Goal: Task Accomplishment & Management: Use online tool/utility

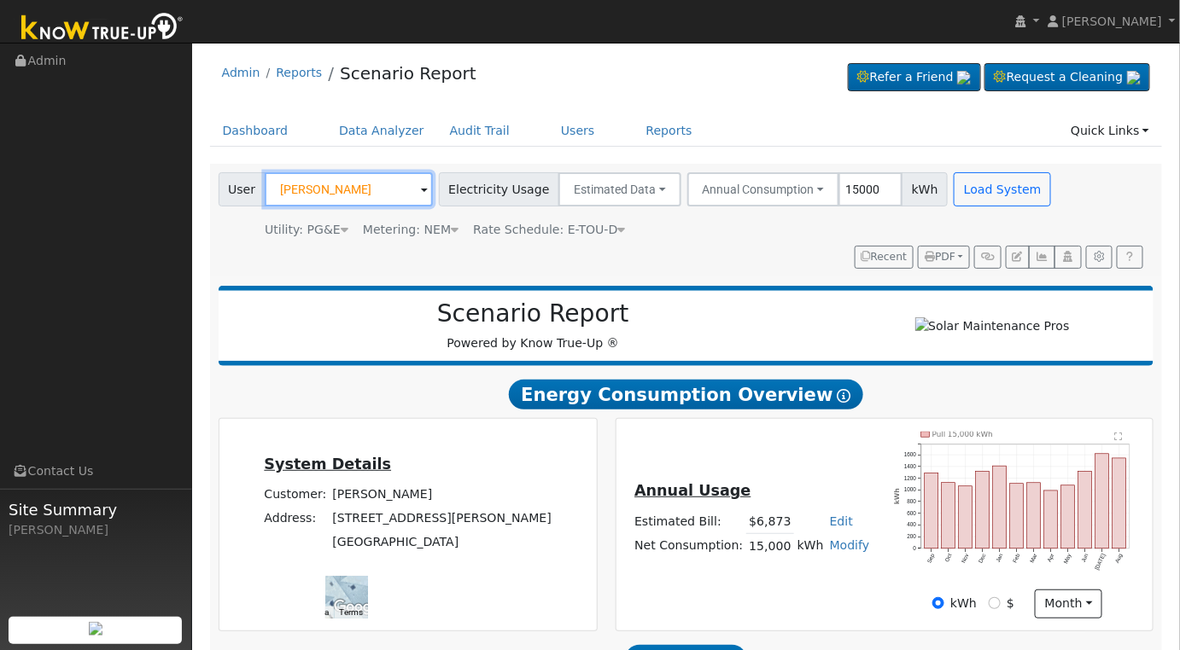
click at [345, 188] on input "[PERSON_NAME]" at bounding box center [349, 189] width 168 height 34
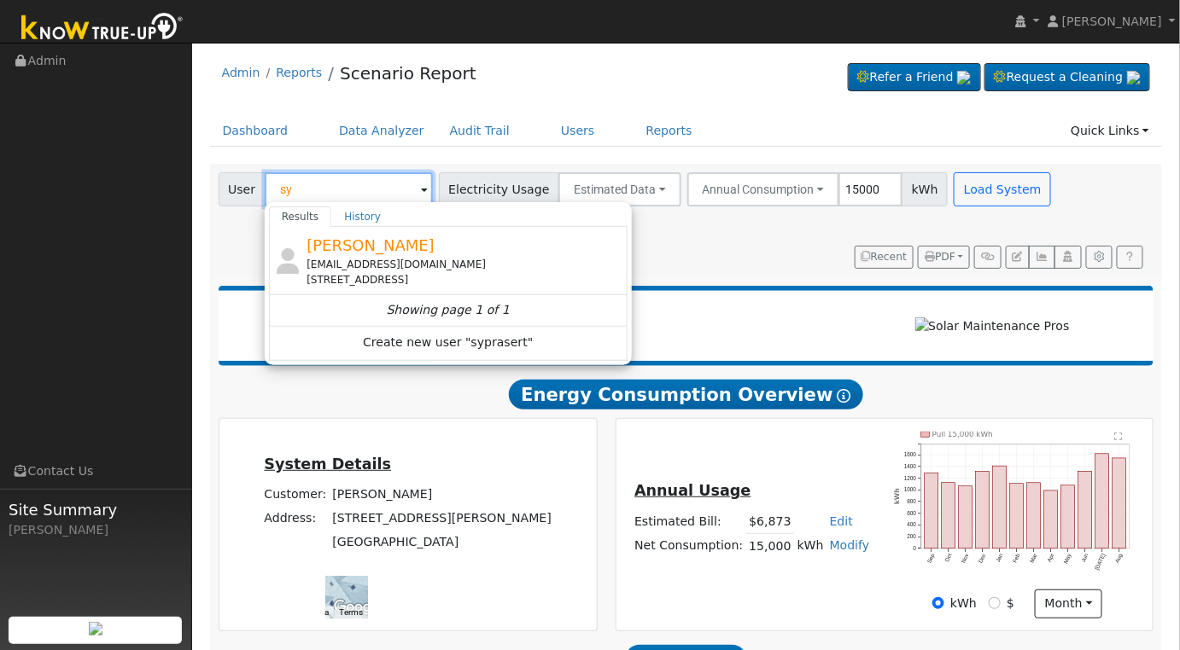
type input "s"
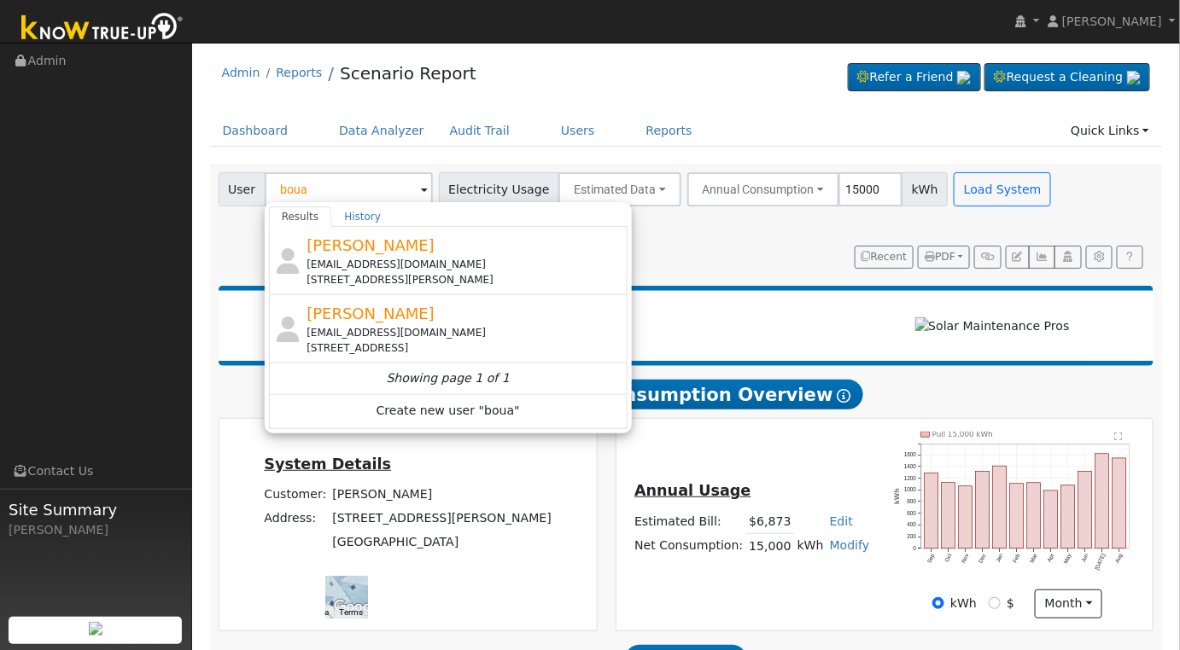
click at [452, 309] on div "Boualiene Syprasert syprasertboualiene@gmail.com 311 West Whitendale Avenue, Vi…" at bounding box center [464, 329] width 317 height 54
type input "[PERSON_NAME]"
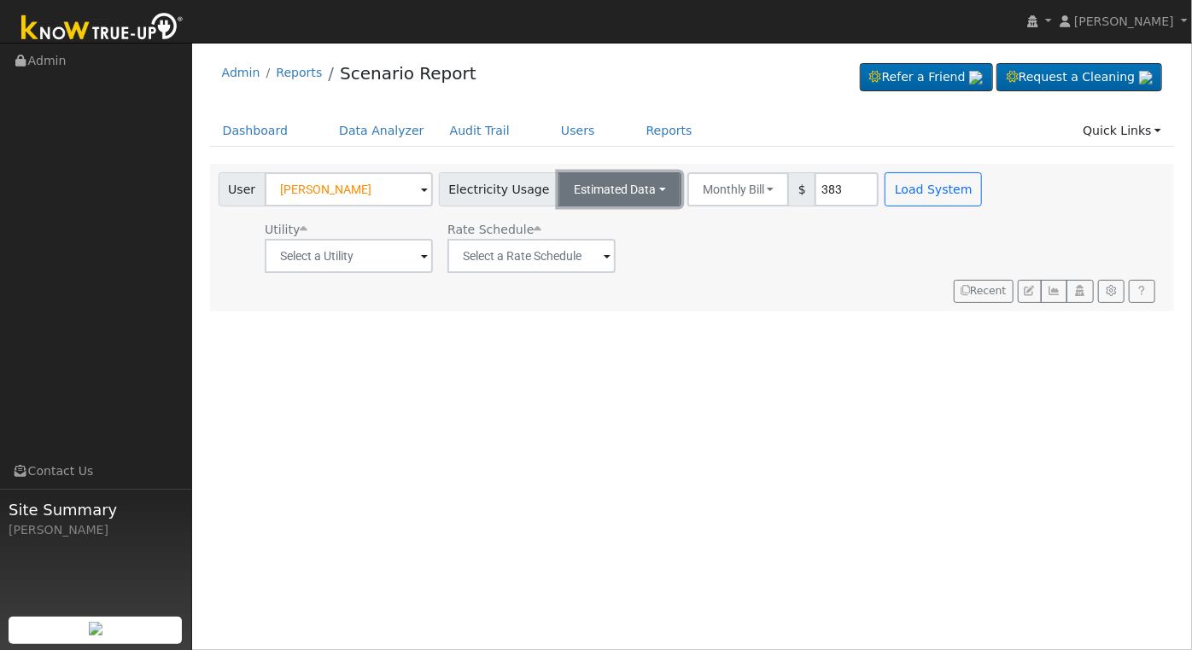
click at [625, 196] on button "Estimated Data" at bounding box center [619, 189] width 123 height 34
click at [618, 281] on link "CSV Data" at bounding box center [618, 276] width 121 height 24
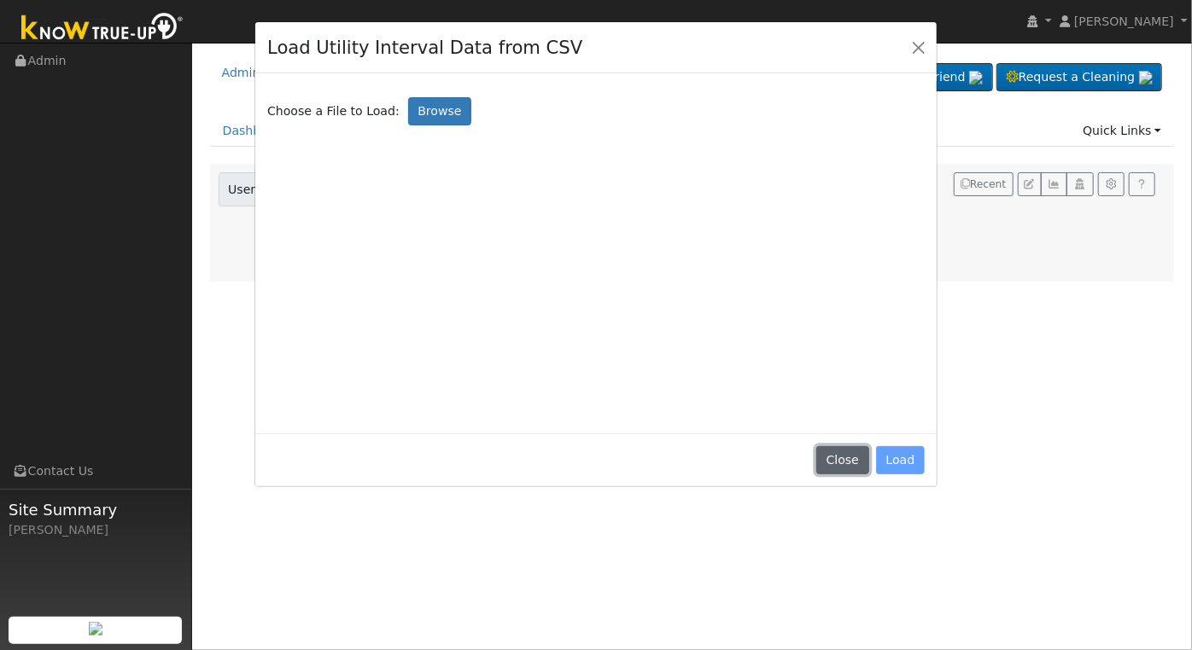
click at [847, 464] on button "Close" at bounding box center [842, 460] width 52 height 29
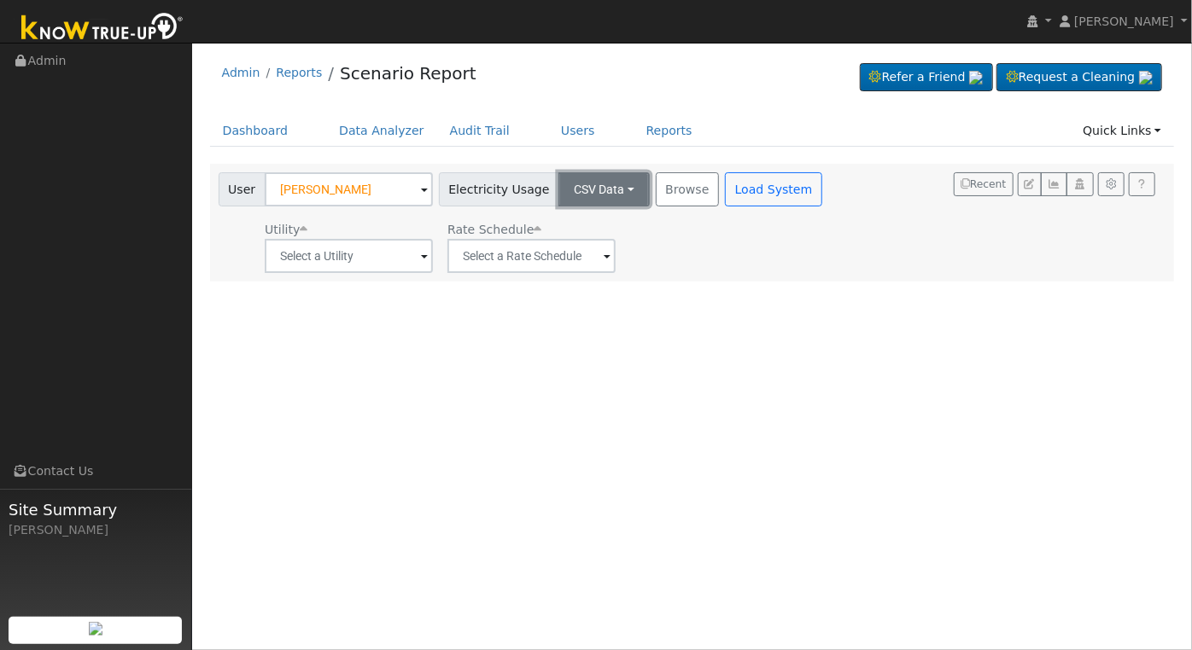
click at [614, 197] on button "CSV Data" at bounding box center [603, 189] width 91 height 34
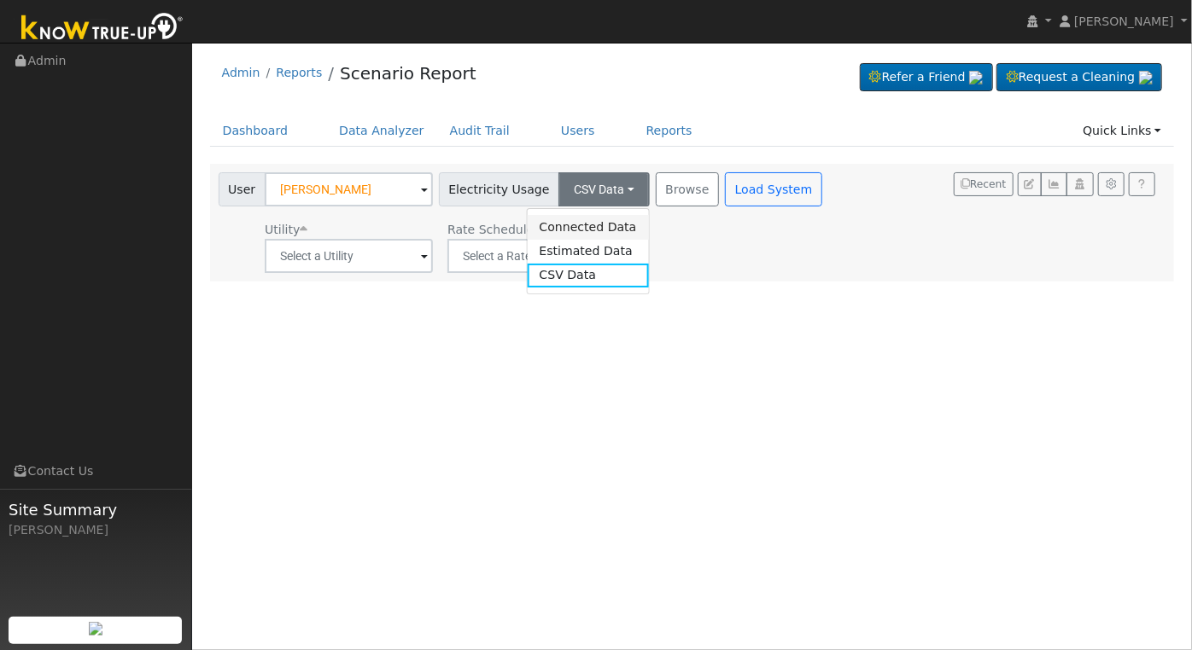
click at [563, 218] on link "Connected Data" at bounding box center [587, 227] width 121 height 24
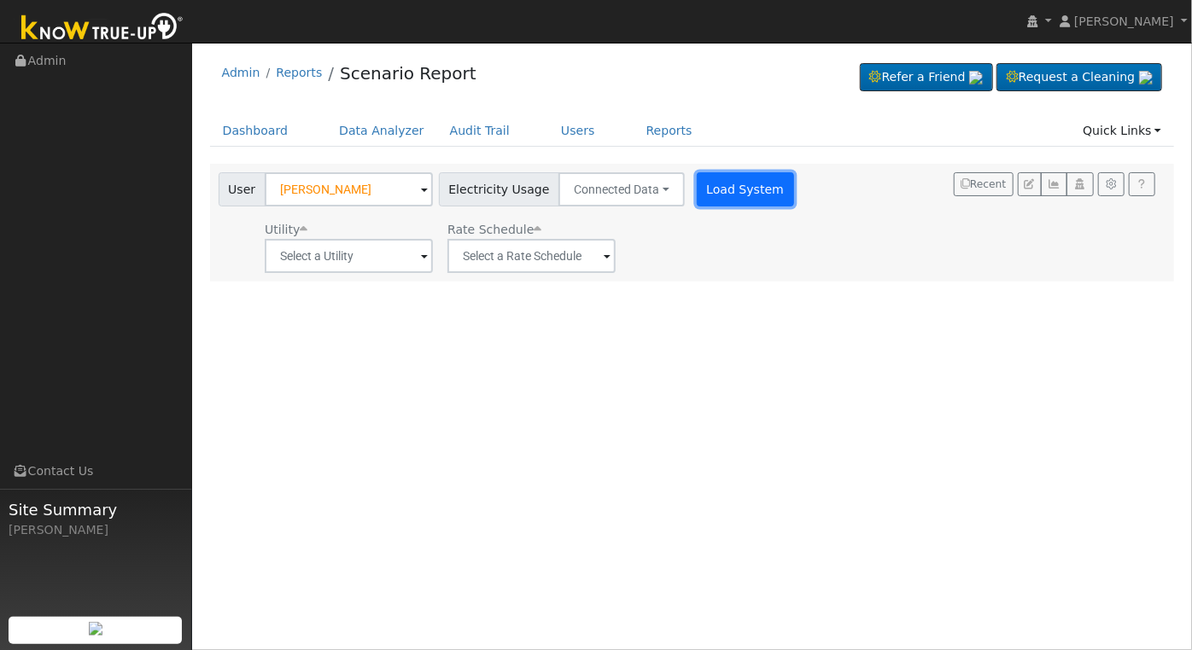
click at [732, 196] on button "Load System" at bounding box center [745, 189] width 97 height 34
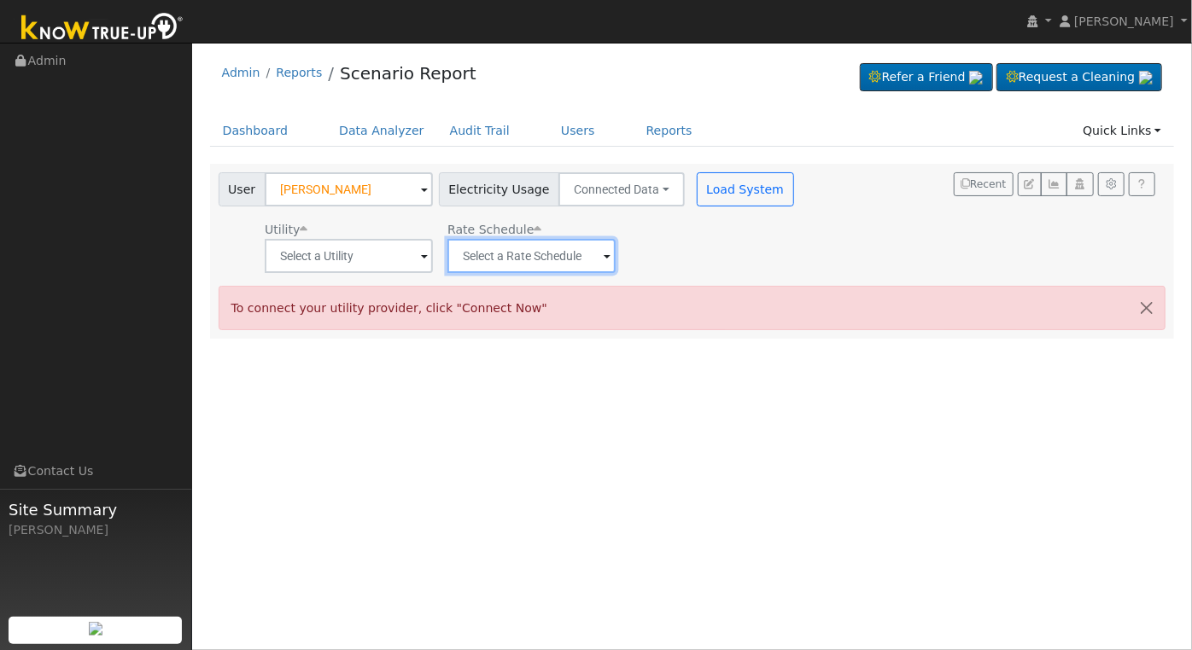
click at [447, 260] on input "text" at bounding box center [531, 256] width 168 height 34
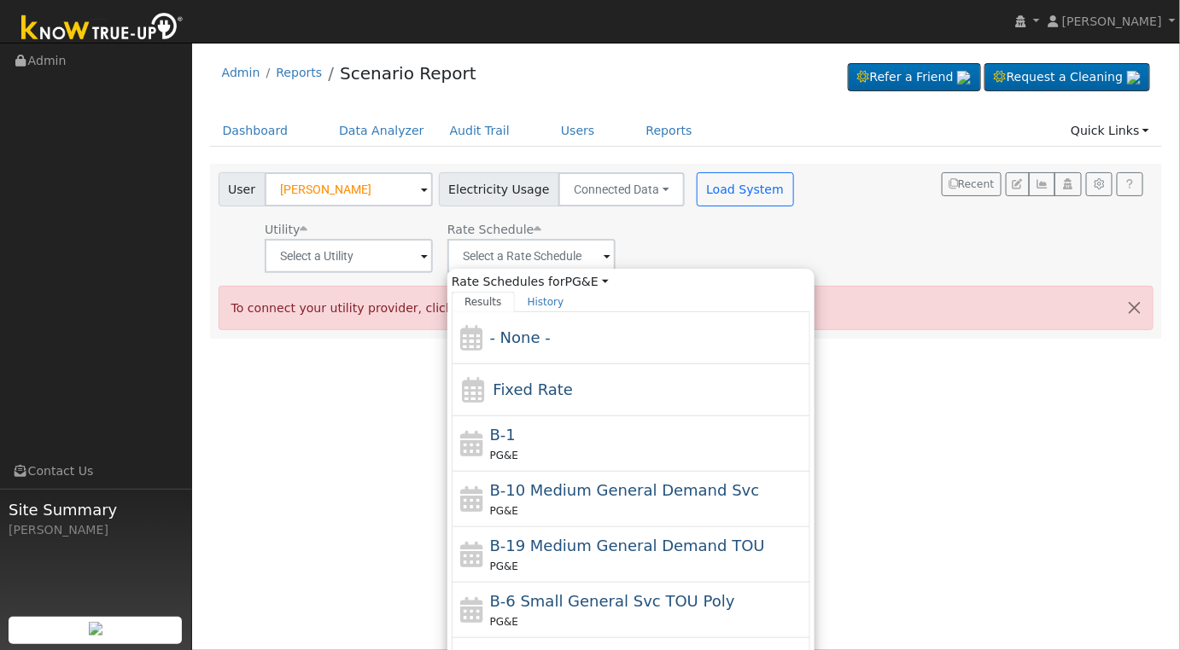
click at [423, 261] on span at bounding box center [424, 258] width 7 height 20
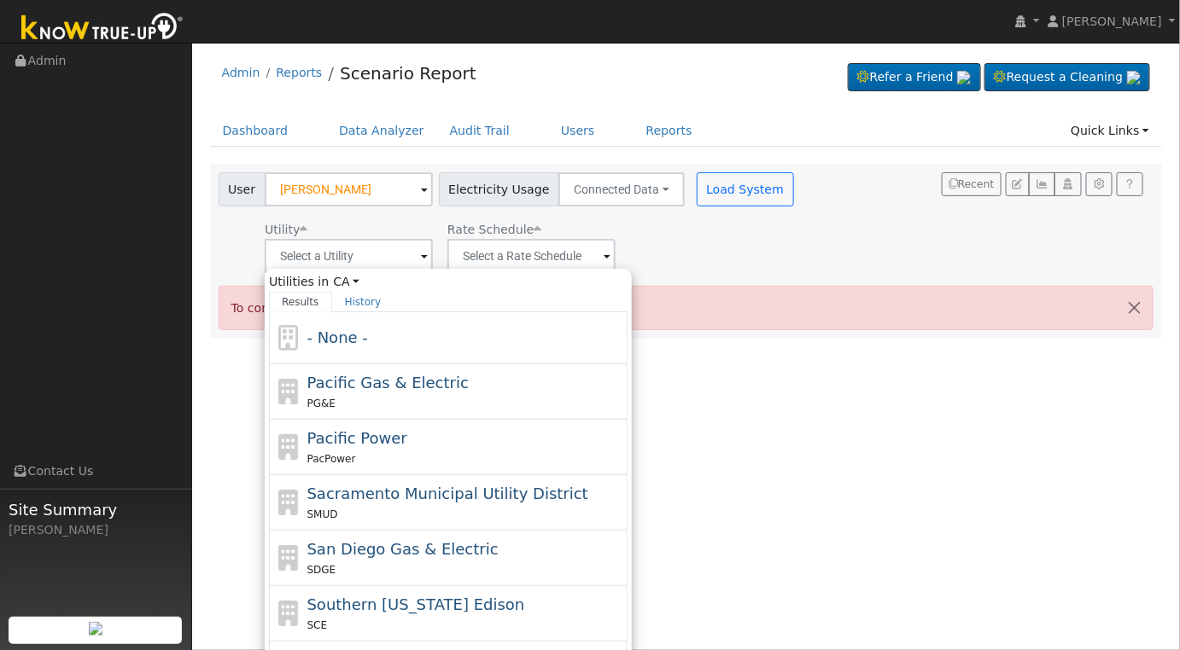
click at [447, 588] on div "Southern California Edison SCE" at bounding box center [448, 613] width 359 height 55
type input "Southern [US_STATE] Edison"
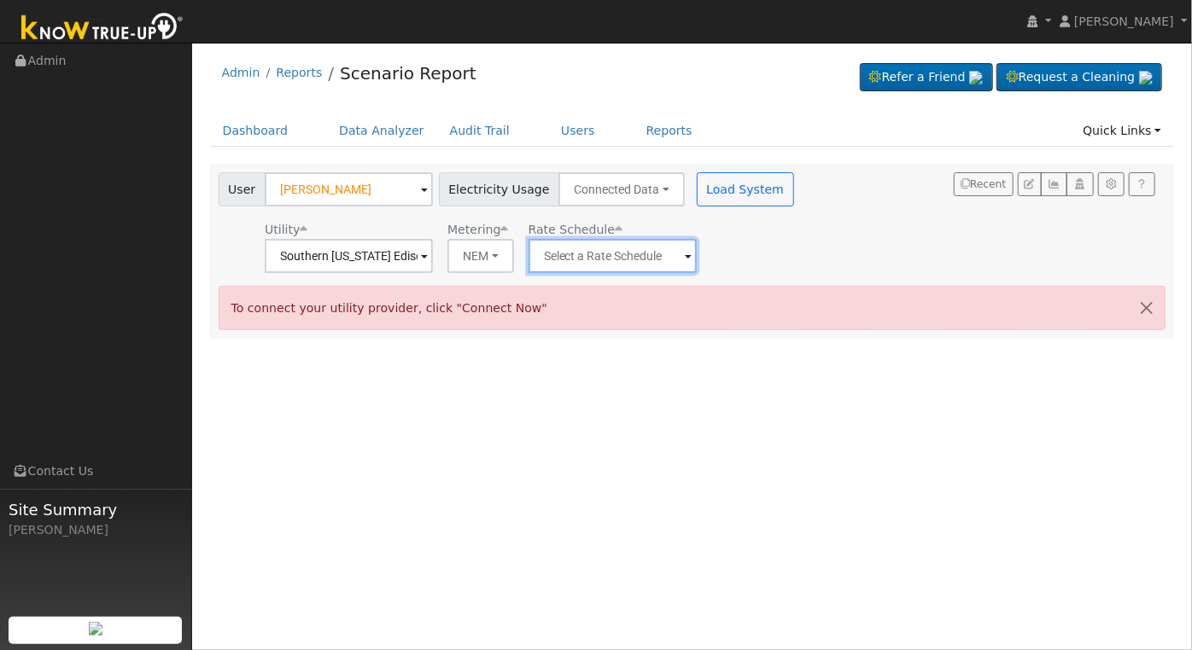
click at [656, 254] on input "text" at bounding box center [612, 256] width 168 height 34
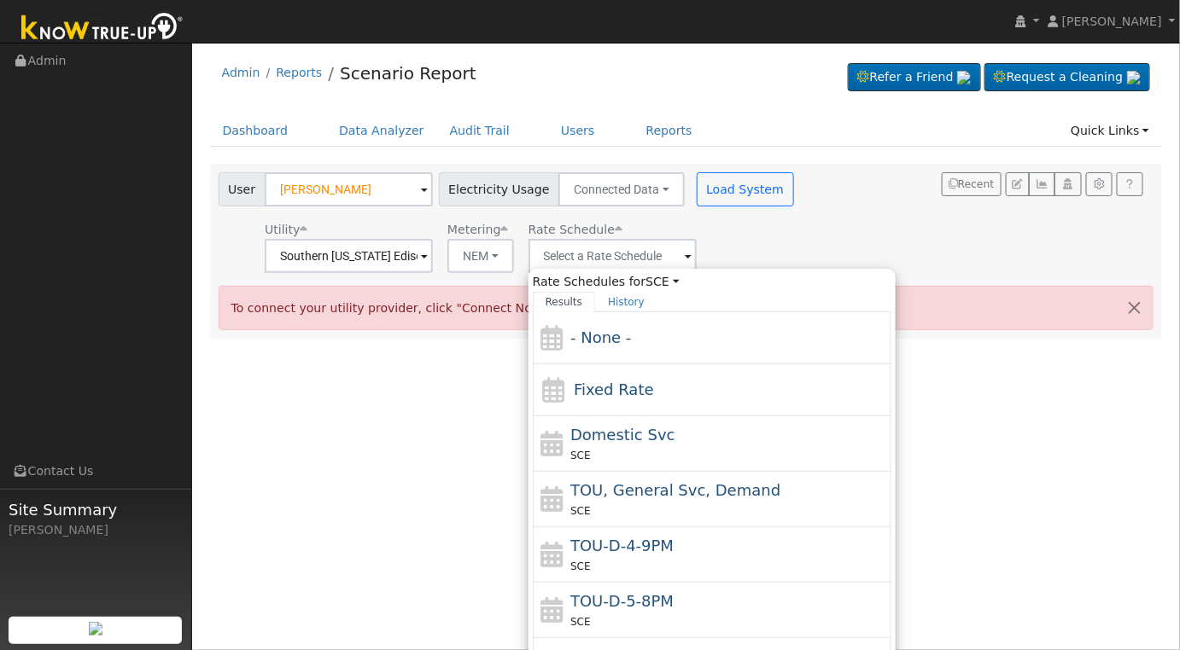
click at [702, 434] on div "Domestic Svc SCE" at bounding box center [728, 443] width 317 height 41
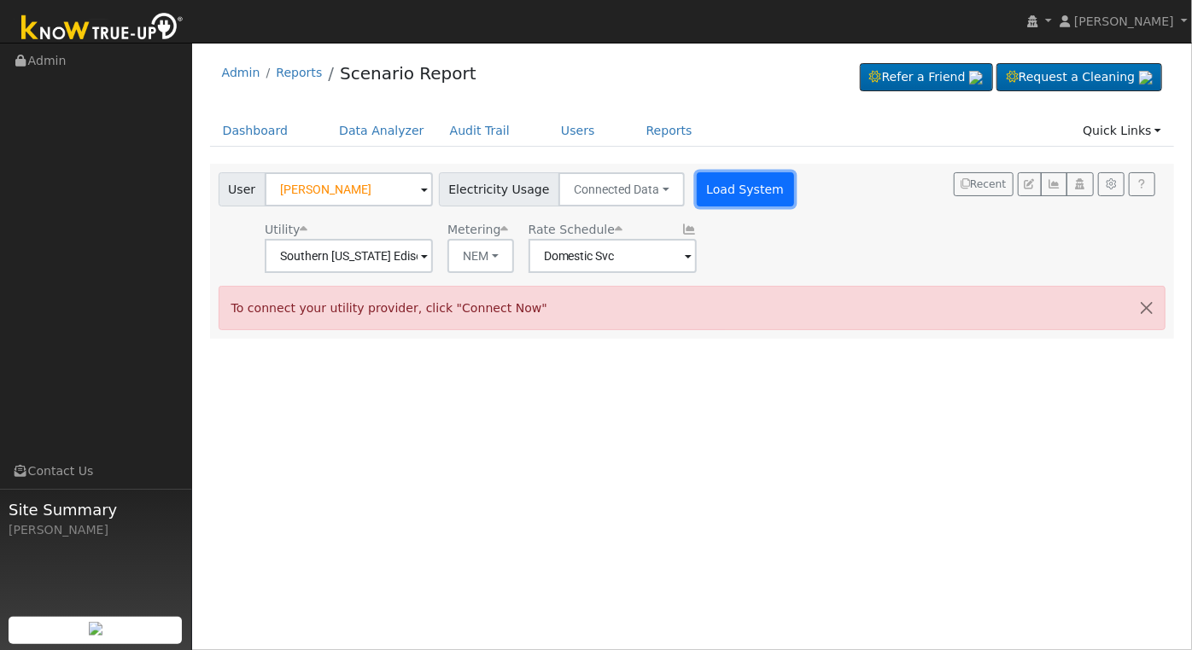
click at [718, 179] on button "Load System" at bounding box center [745, 189] width 97 height 34
click at [715, 210] on div "User Boualiene Syprasert Account Default Account Default Account 311 West White…" at bounding box center [508, 222] width 586 height 101
click at [715, 199] on button "Load System" at bounding box center [745, 189] width 97 height 34
click at [685, 259] on span at bounding box center [688, 258] width 7 height 20
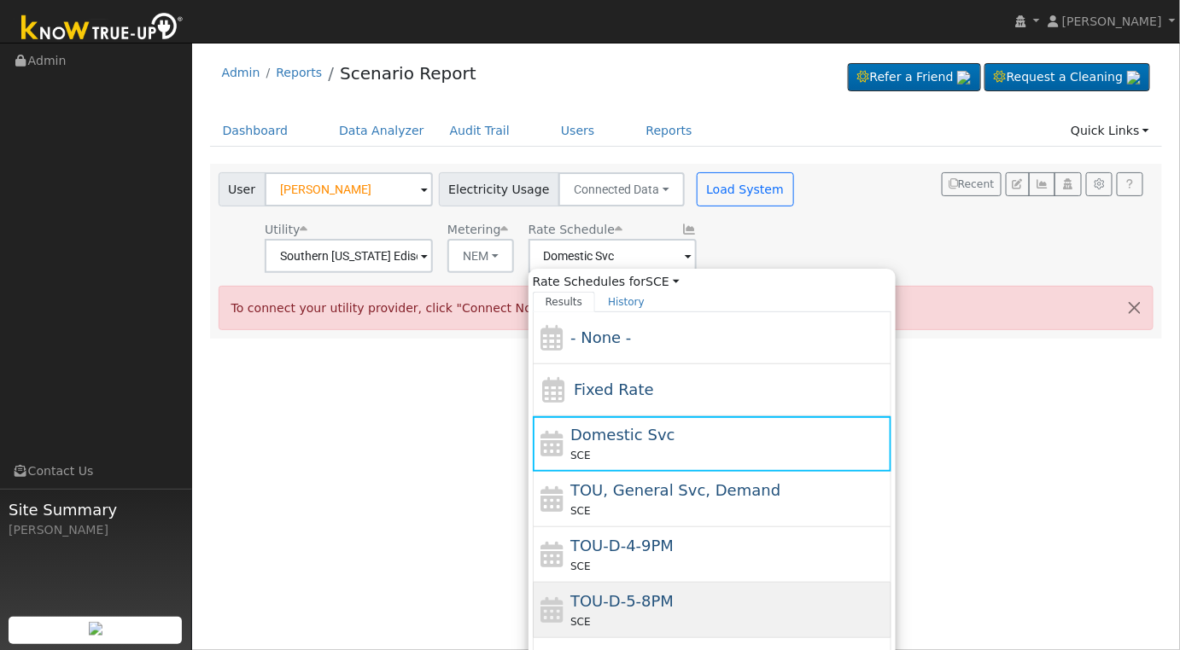
click at [719, 604] on div "TOU-D-5-8PM SCE" at bounding box center [728, 610] width 317 height 41
type input "TOU-D-5-8PM"
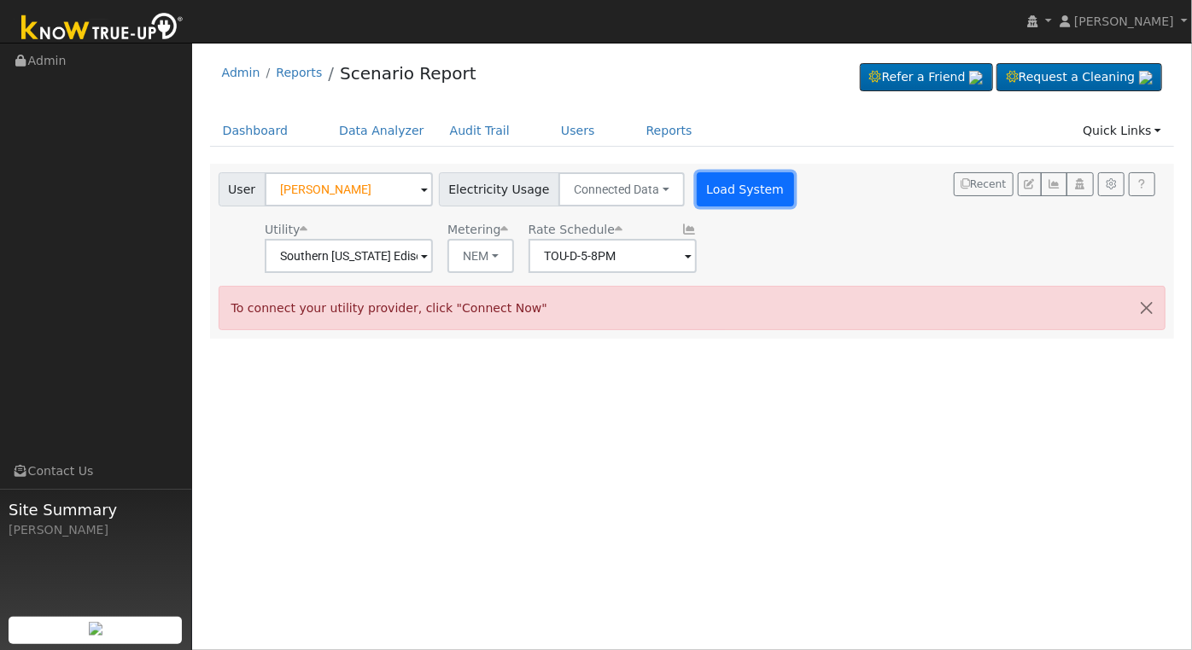
click at [718, 202] on button "Load System" at bounding box center [745, 189] width 97 height 34
click at [720, 211] on div "User Boualiene Syprasert Account Default Account Default Account 311 West White…" at bounding box center [508, 222] width 586 height 101
click at [721, 195] on button "Load System" at bounding box center [745, 189] width 97 height 34
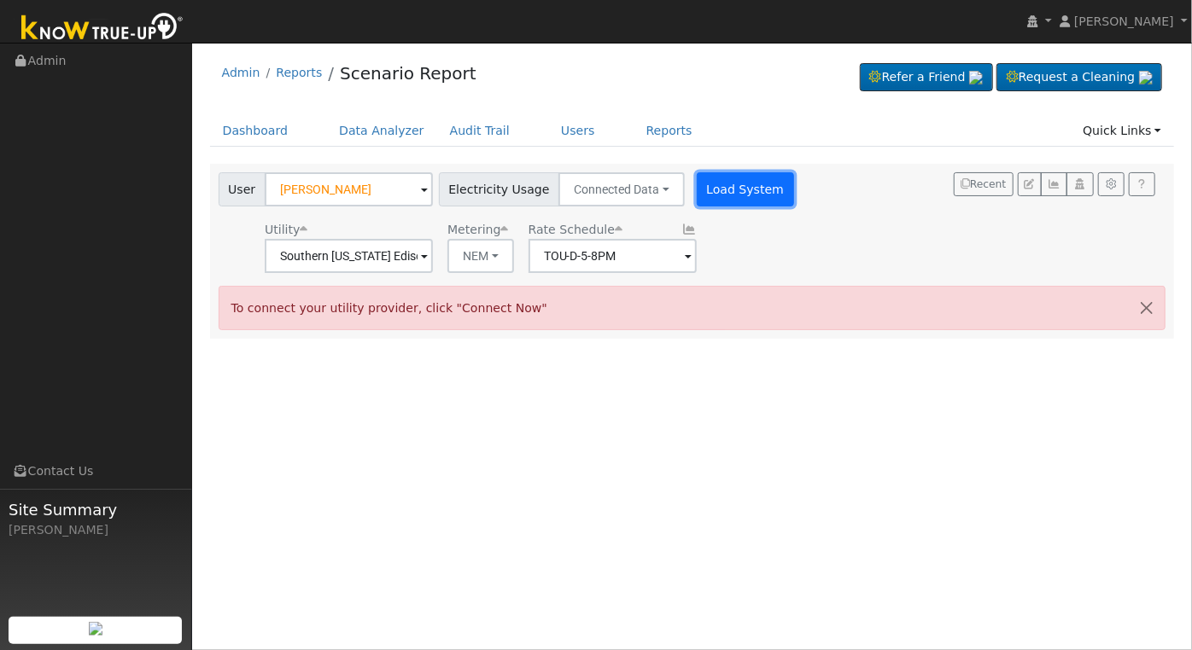
click at [717, 184] on button "Load System" at bounding box center [745, 189] width 97 height 34
click at [1147, 310] on button "button" at bounding box center [1147, 308] width 36 height 42
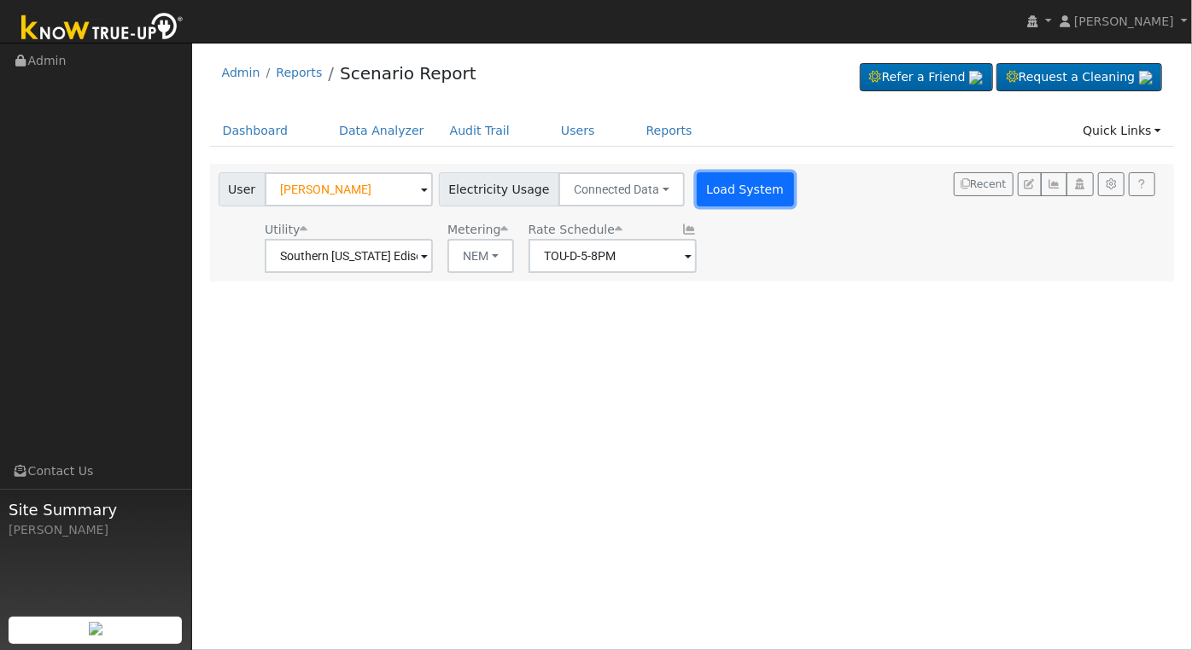
click at [733, 188] on button "Load System" at bounding box center [745, 189] width 97 height 34
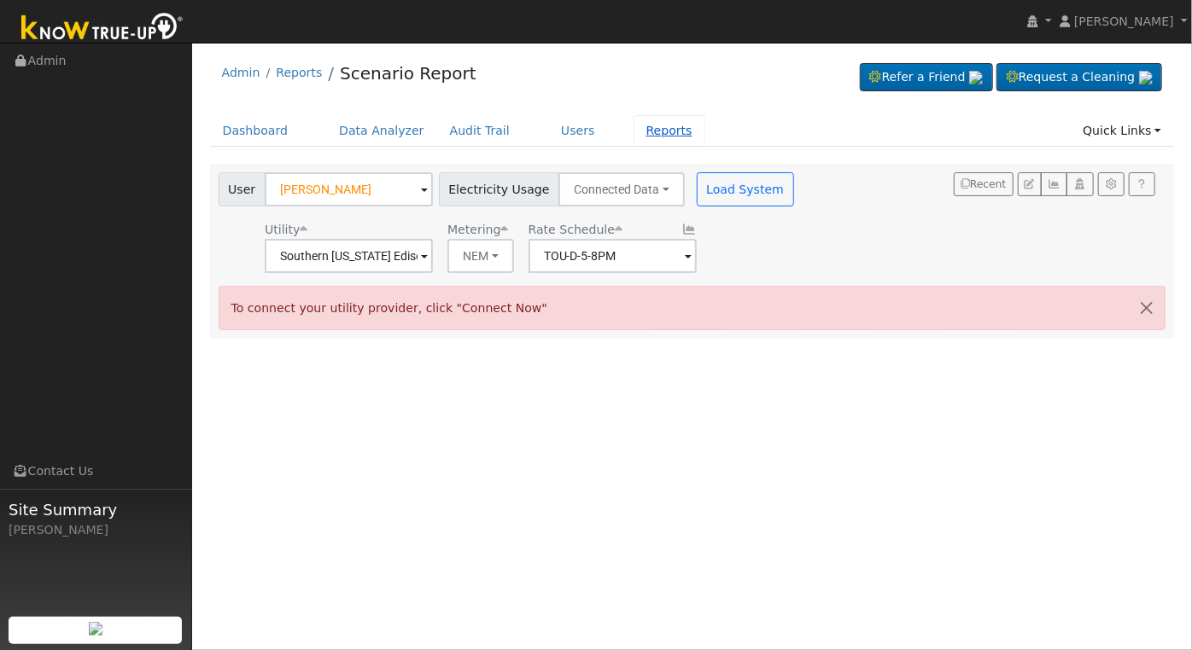
click at [633, 131] on link "Reports" at bounding box center [669, 131] width 72 height 32
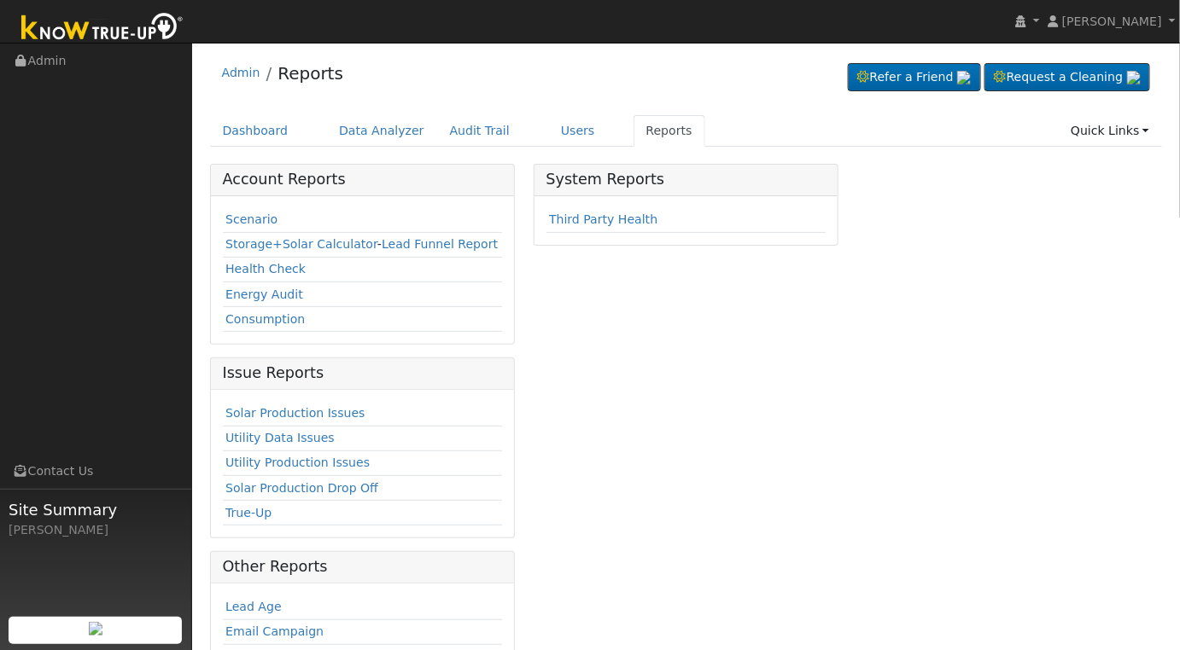
click at [253, 228] on td "Scenario" at bounding box center [363, 220] width 280 height 25
click at [254, 218] on link "Scenario" at bounding box center [251, 220] width 52 height 14
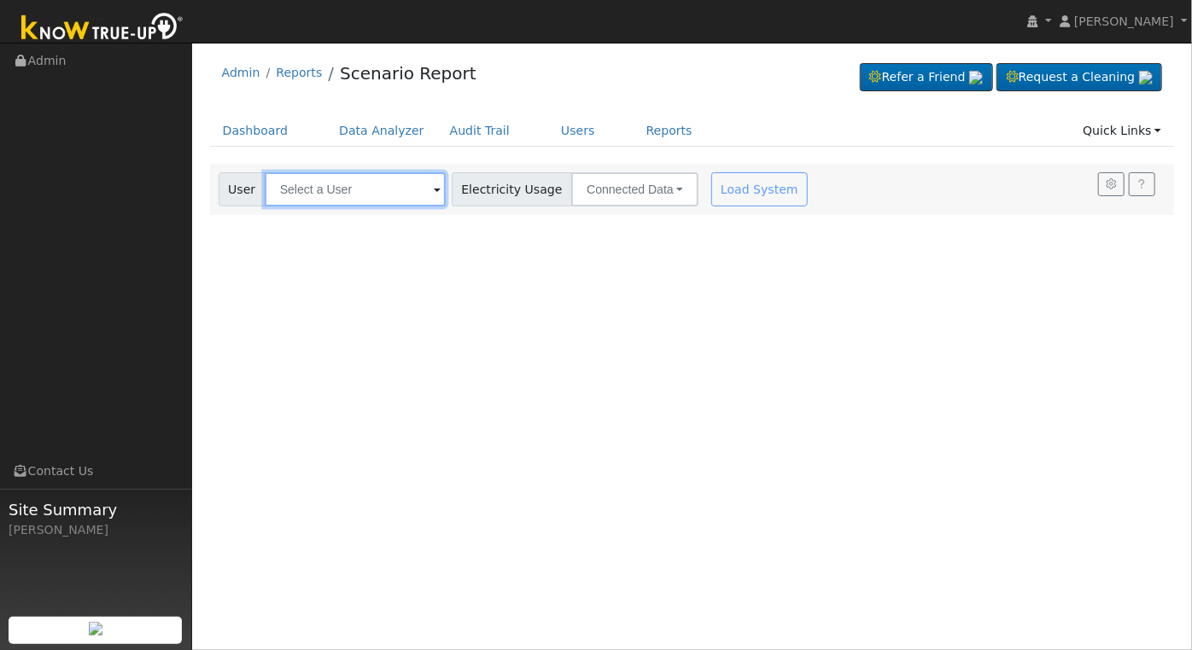
click at [365, 184] on input "text" at bounding box center [355, 189] width 181 height 34
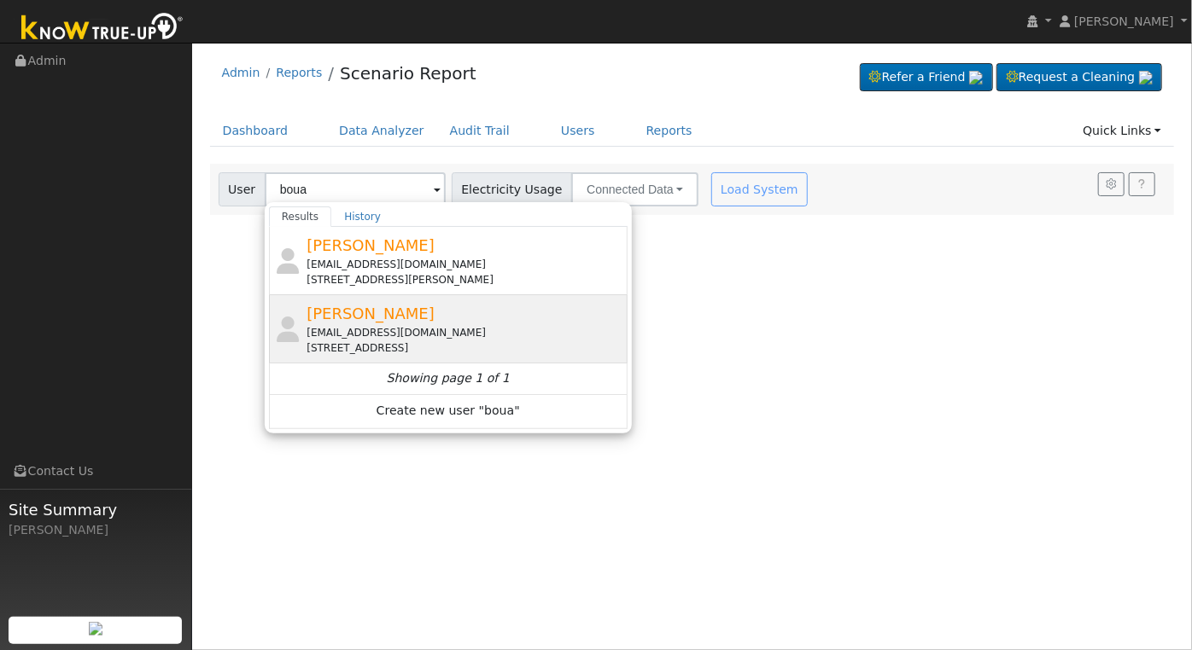
click at [477, 341] on div "[STREET_ADDRESS]" at bounding box center [464, 348] width 317 height 15
type input "Boualiene Syprasert"
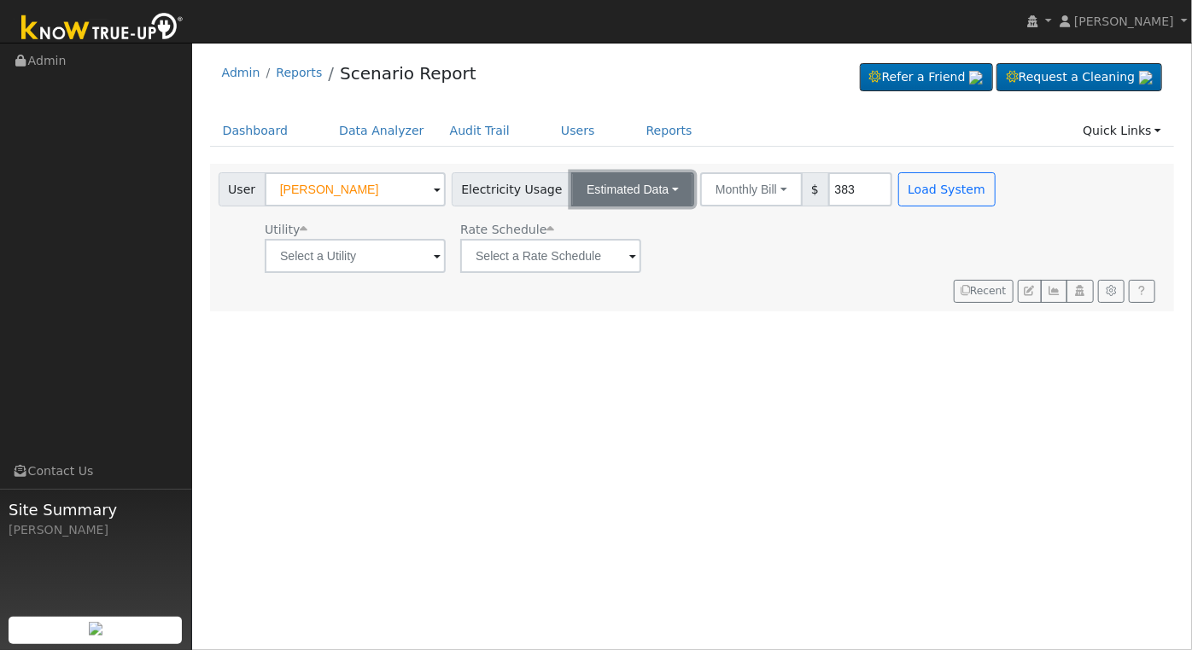
click at [647, 184] on button "Estimated Data" at bounding box center [632, 189] width 123 height 34
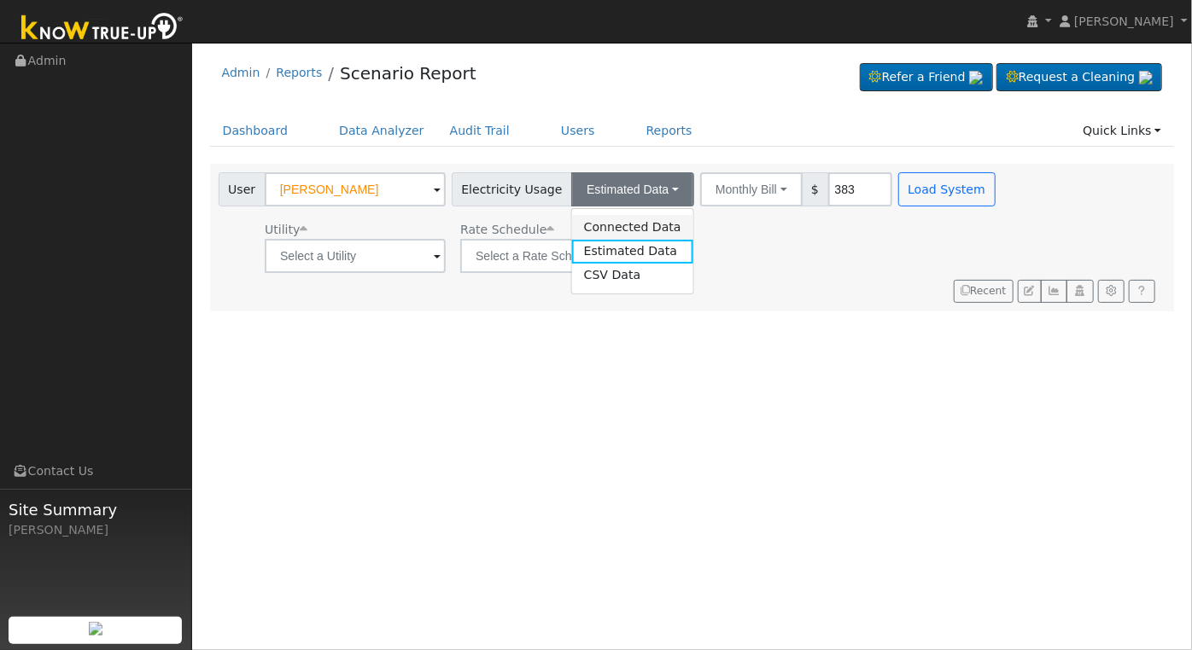
click at [627, 227] on link "Connected Data" at bounding box center [632, 227] width 121 height 24
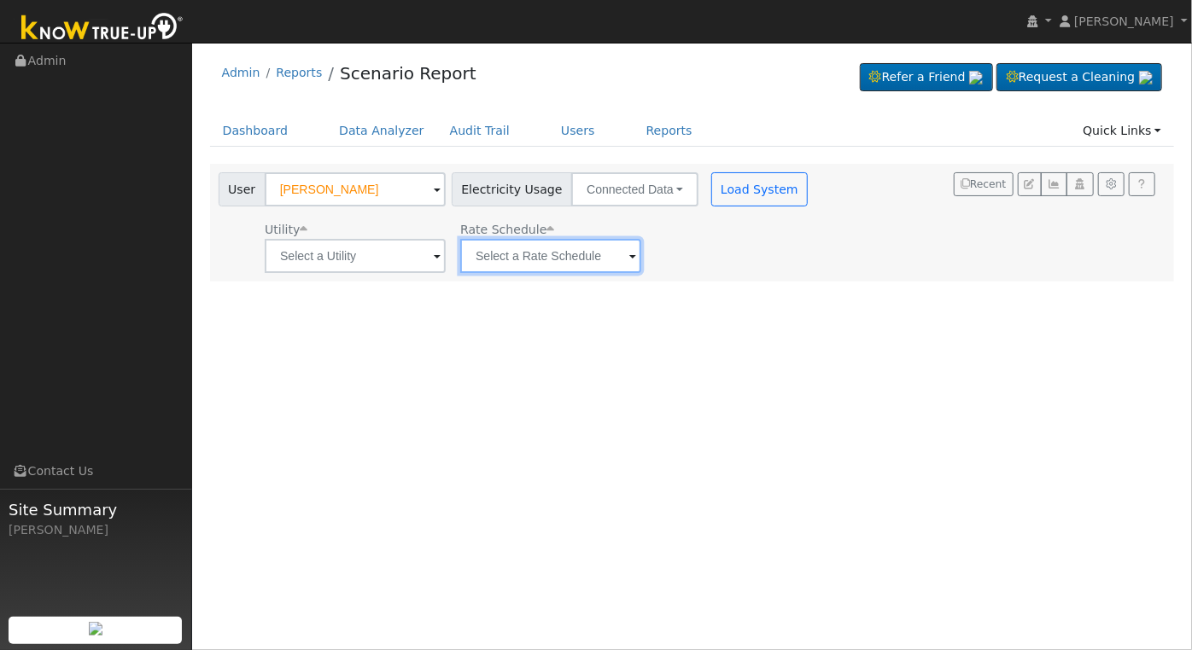
click at [623, 247] on input "text" at bounding box center [550, 256] width 181 height 34
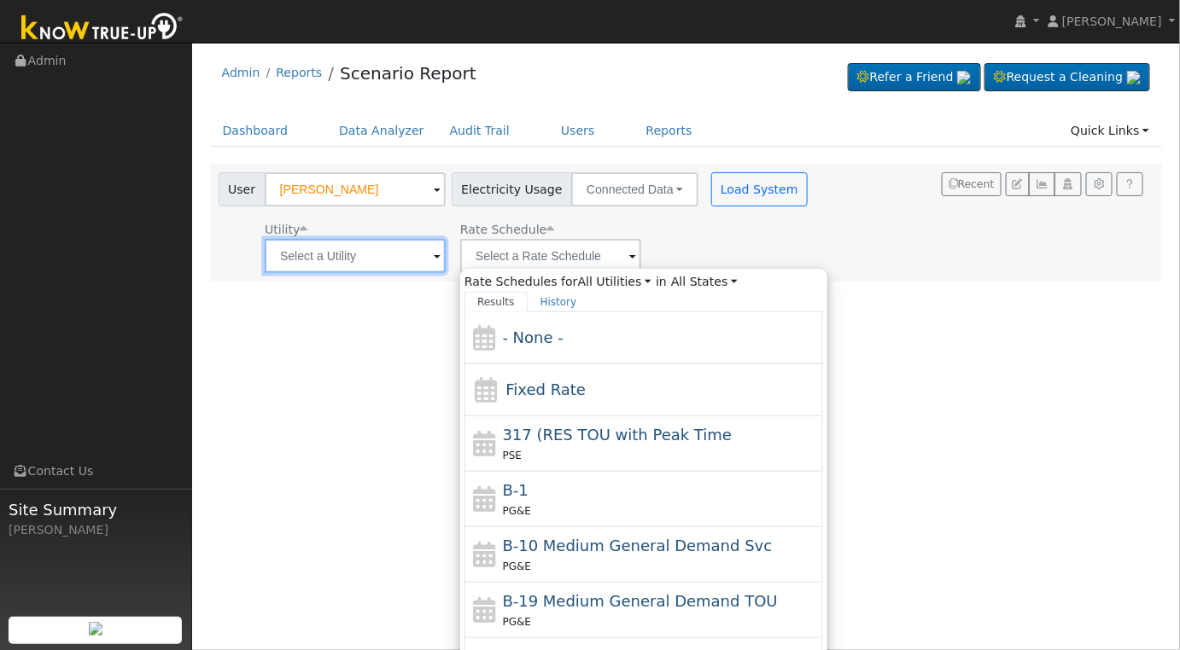
click at [425, 257] on input "text" at bounding box center [355, 256] width 181 height 34
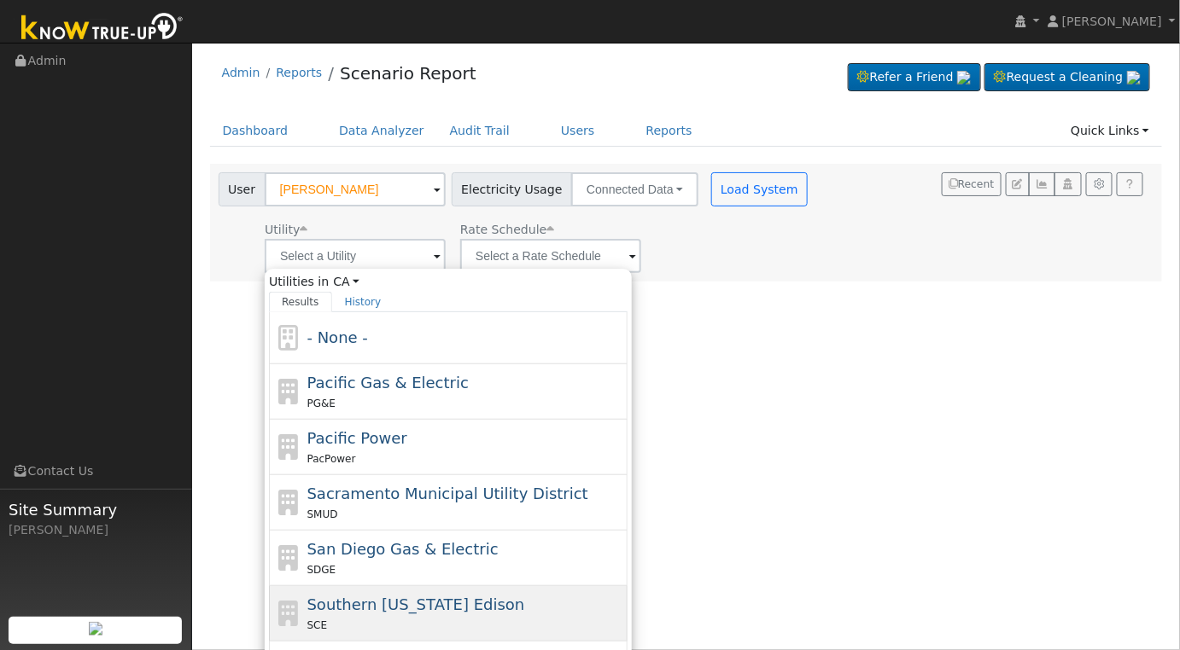
click at [492, 609] on div "Southern California Edison SCE" at bounding box center [465, 613] width 317 height 41
type input "Southern California Edison"
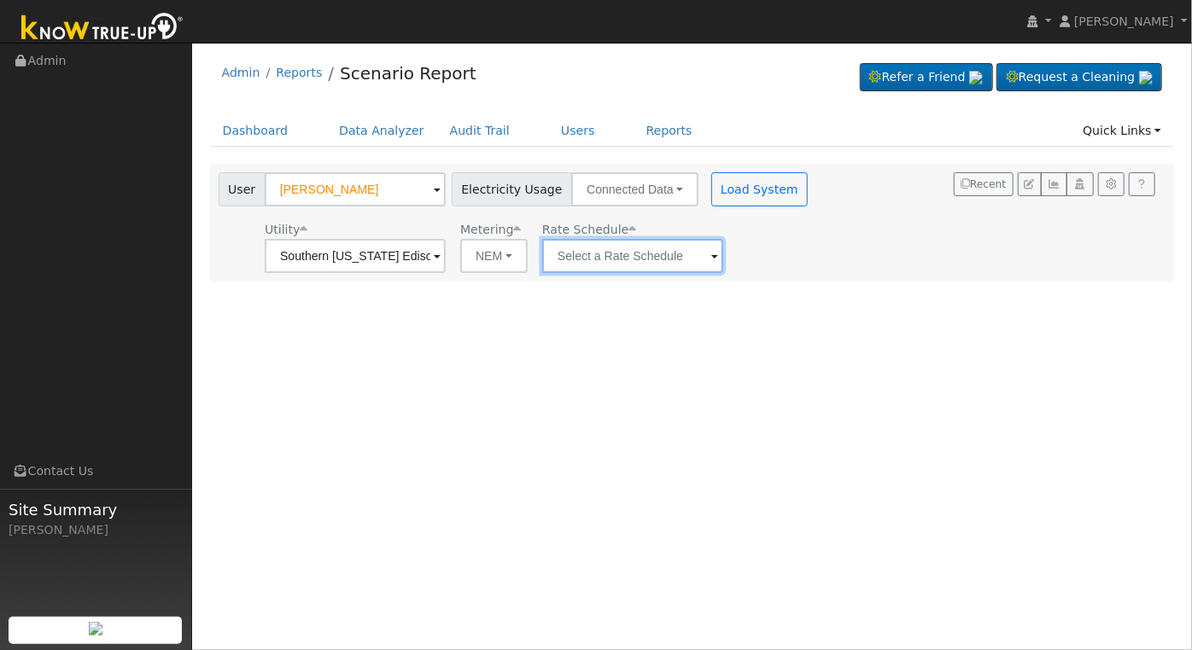
click at [702, 250] on input "text" at bounding box center [632, 256] width 181 height 34
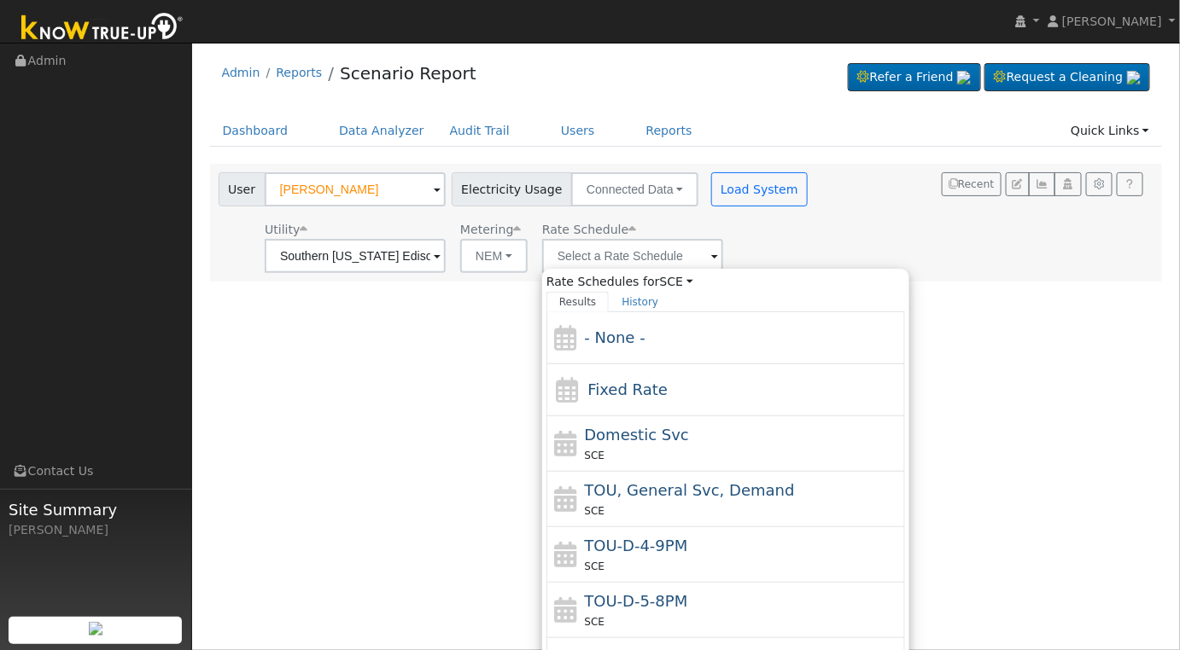
click at [757, 590] on div "TOU-D-5-8PM SCE" at bounding box center [743, 610] width 317 height 41
type input "TOU-D-5-8PM"
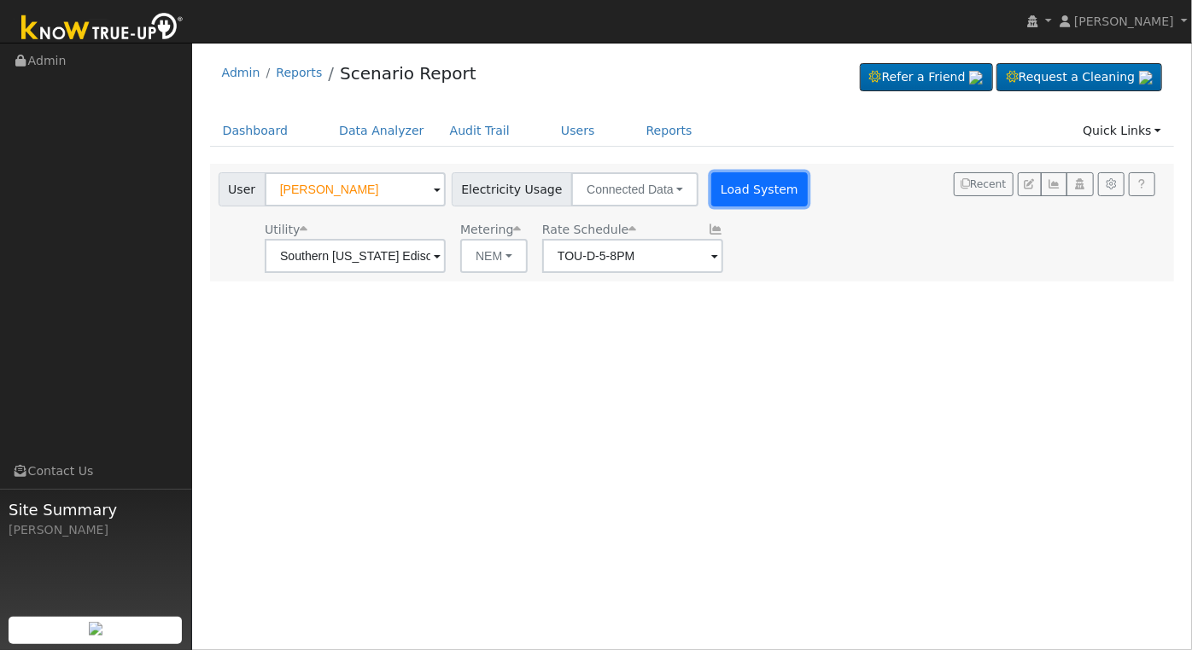
click at [755, 197] on button "Load System" at bounding box center [759, 189] width 97 height 34
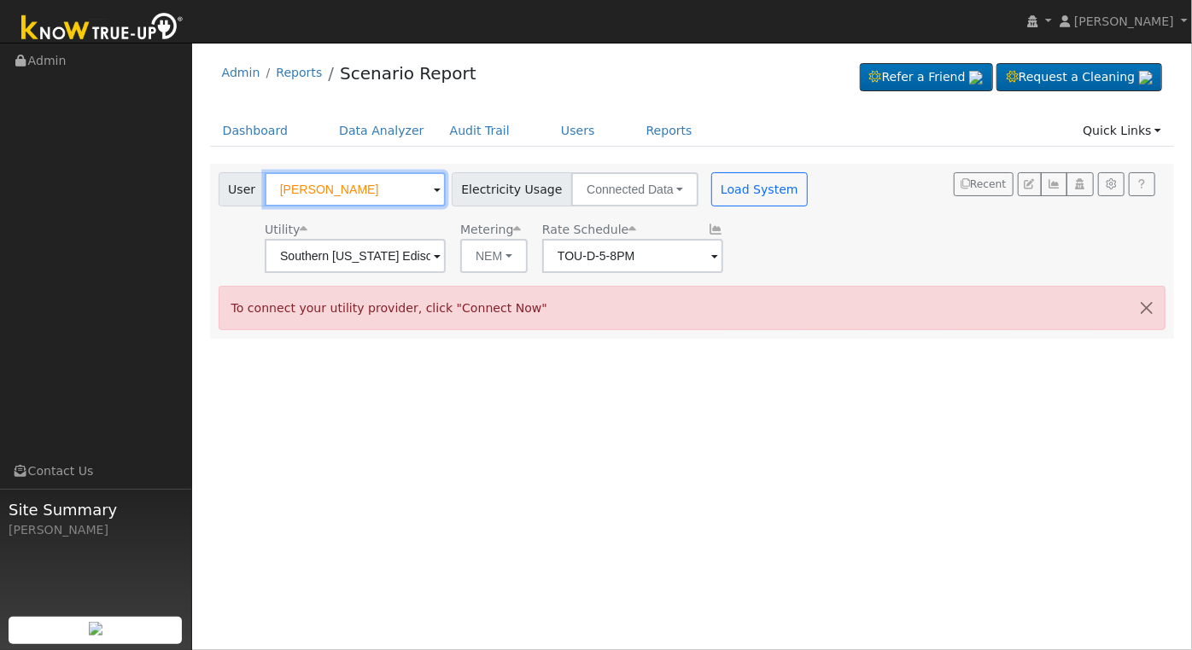
click at [419, 190] on input "Boualiene Syprasert" at bounding box center [355, 189] width 181 height 34
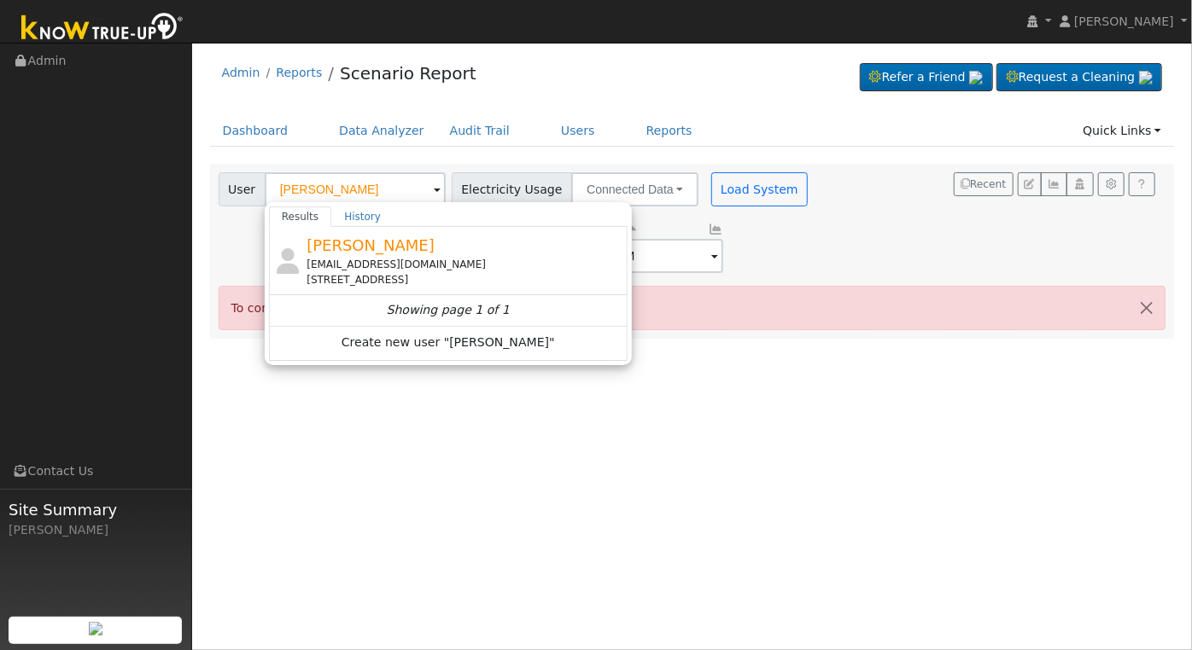
click at [429, 282] on div "15425 West D Street, Kerman, CA 93630" at bounding box center [464, 279] width 317 height 15
type input "James Poss"
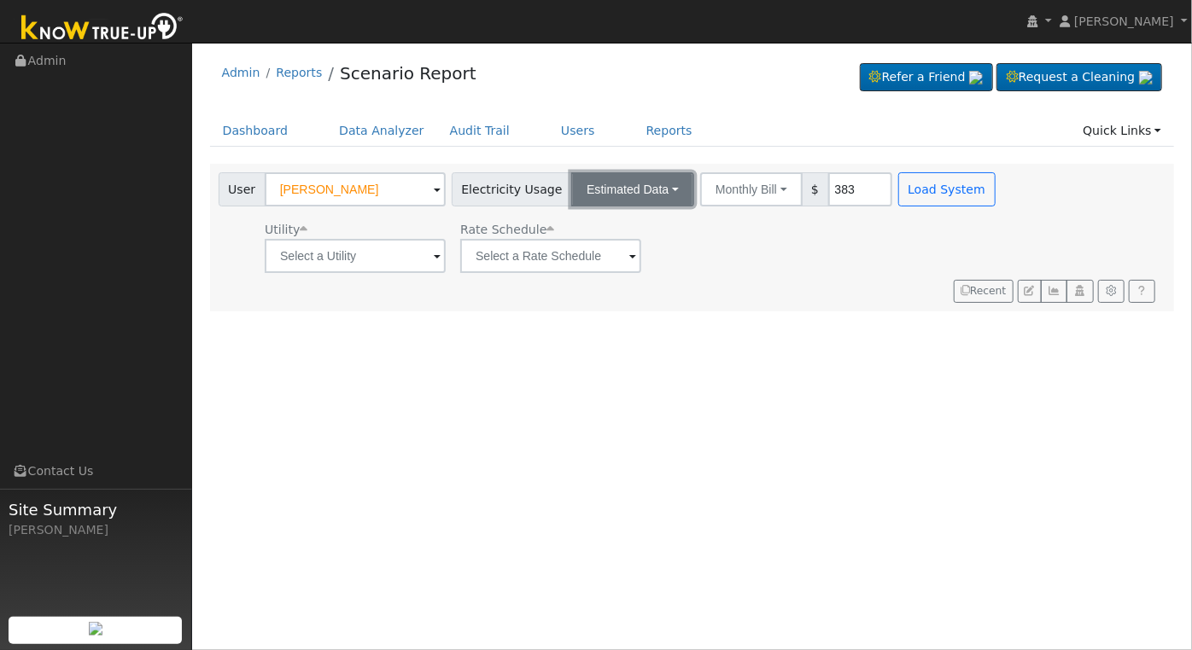
click at [657, 186] on button "Estimated Data" at bounding box center [632, 189] width 123 height 34
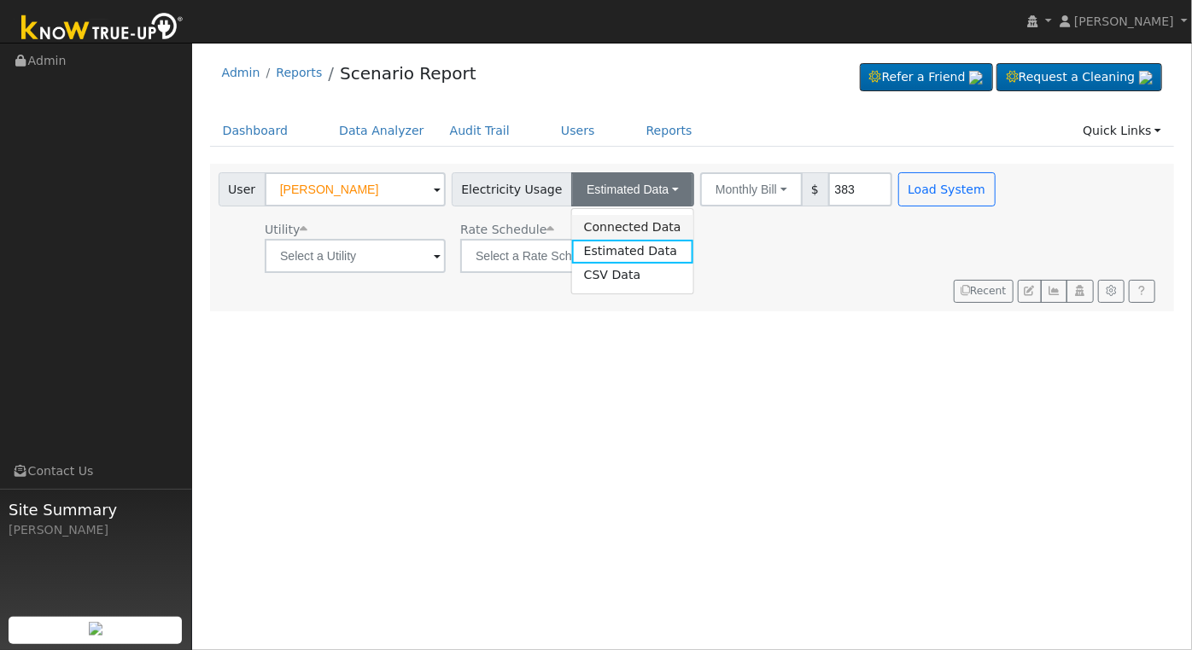
click at [630, 231] on link "Connected Data" at bounding box center [632, 227] width 121 height 24
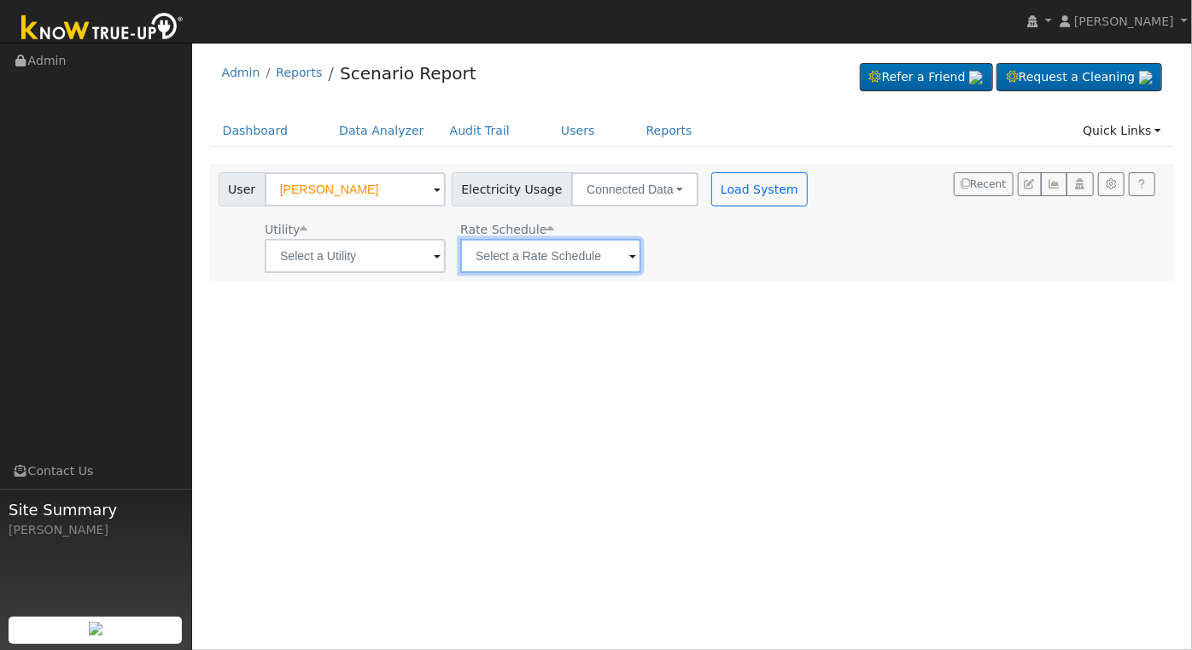
click at [607, 260] on input "text" at bounding box center [550, 256] width 181 height 34
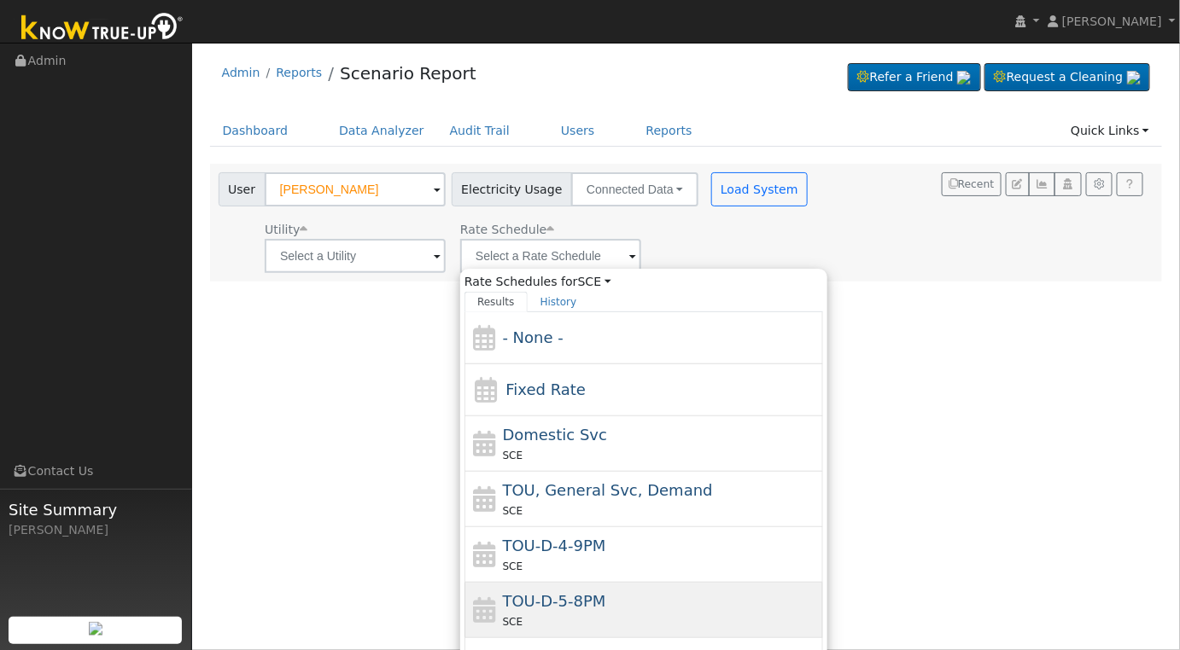
click at [640, 607] on div "TOU-D-5-8PM SCE" at bounding box center [661, 610] width 317 height 41
type input "TOU-D-5-8PM"
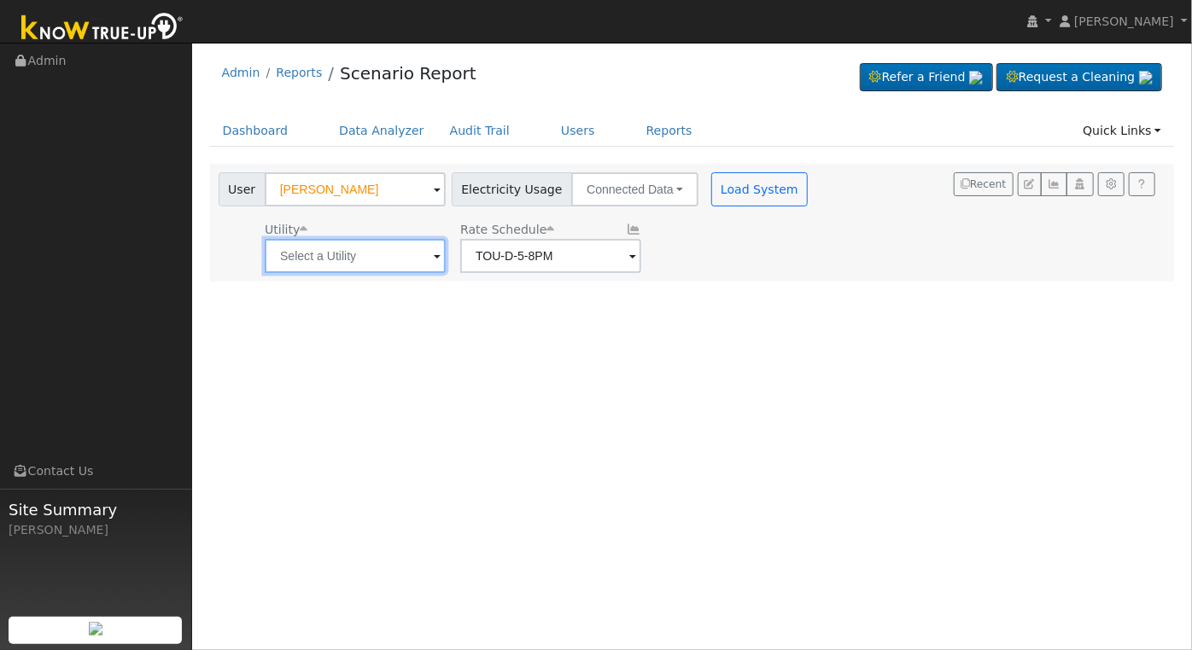
click at [441, 260] on input "text" at bounding box center [355, 256] width 181 height 34
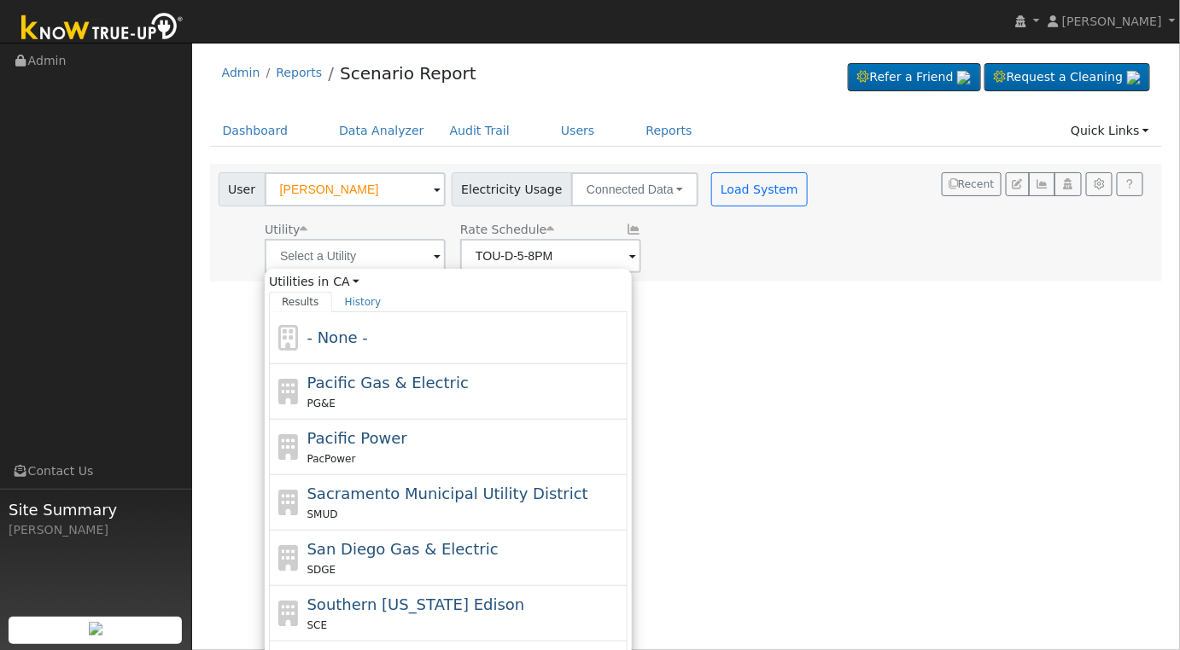
click at [471, 376] on div "Pacific Gas & Electric PG&E" at bounding box center [465, 391] width 317 height 41
type input "Pacific Gas & Electric"
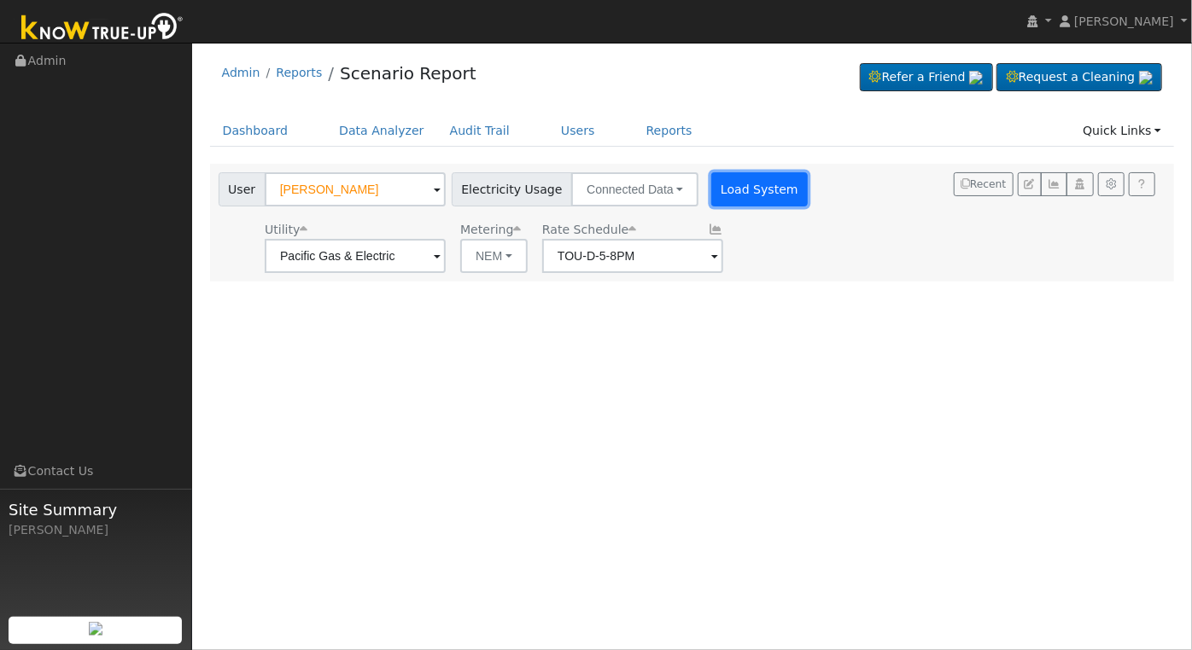
click at [726, 190] on button "Load System" at bounding box center [759, 189] width 97 height 34
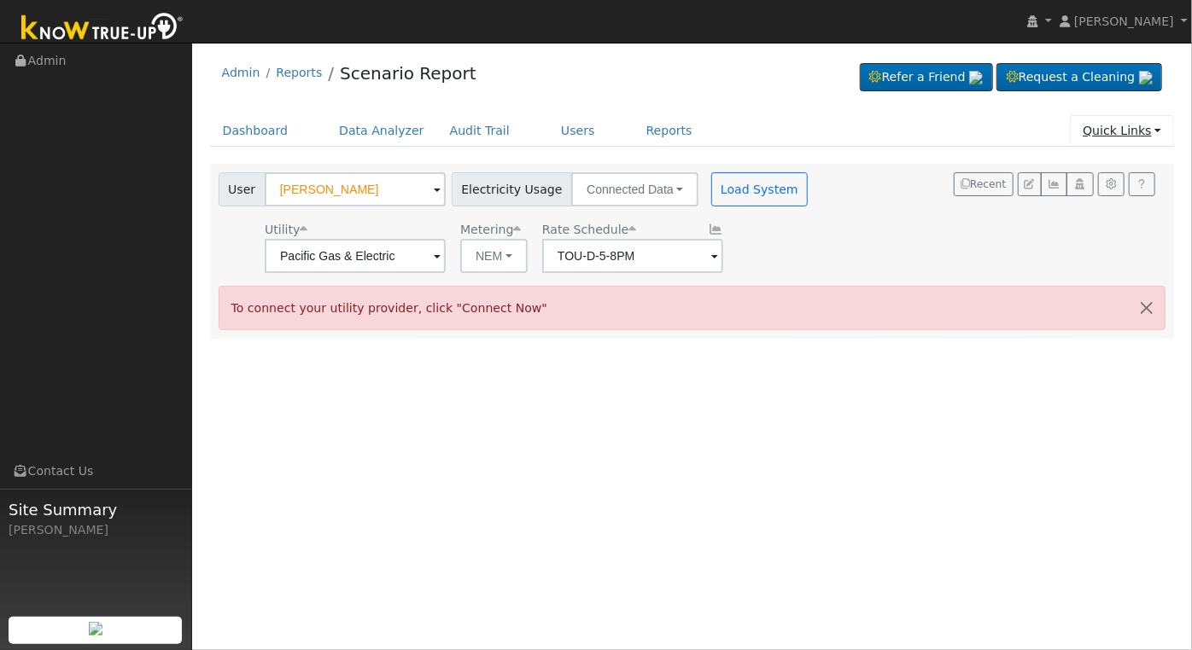
click at [1153, 132] on link "Quick Links" at bounding box center [1122, 131] width 104 height 32
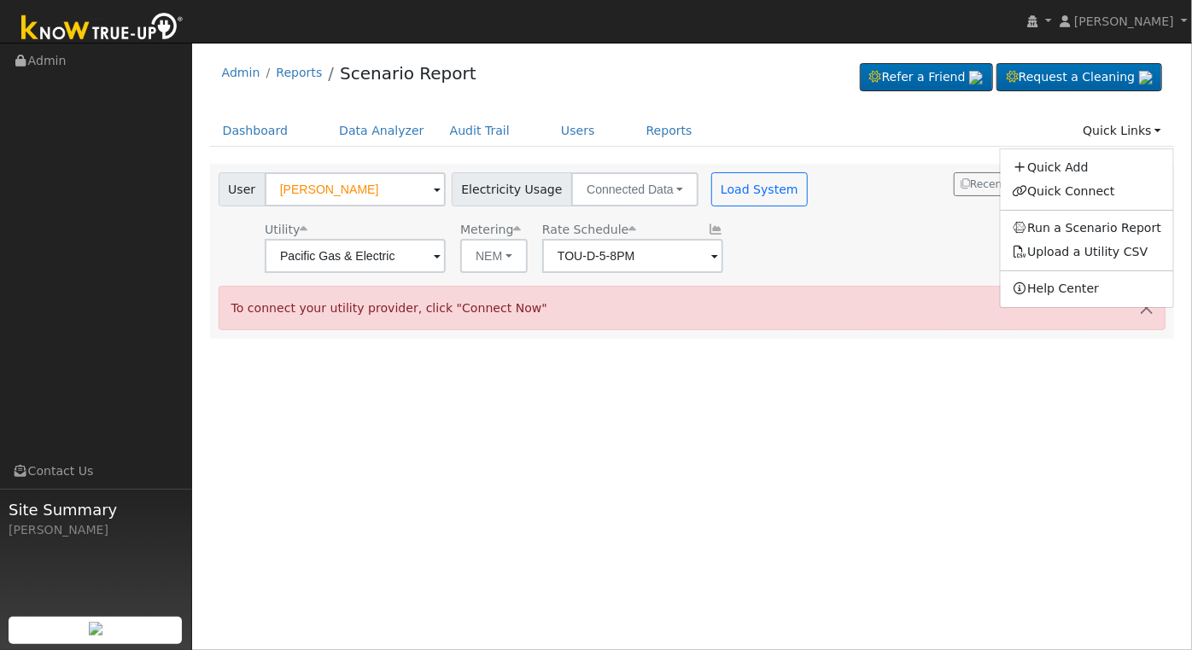
click at [902, 160] on div "Dashboard Data Analyzer Audit Trail Users Reports Quick Links Quick Add Quick C…" at bounding box center [692, 139] width 965 height 49
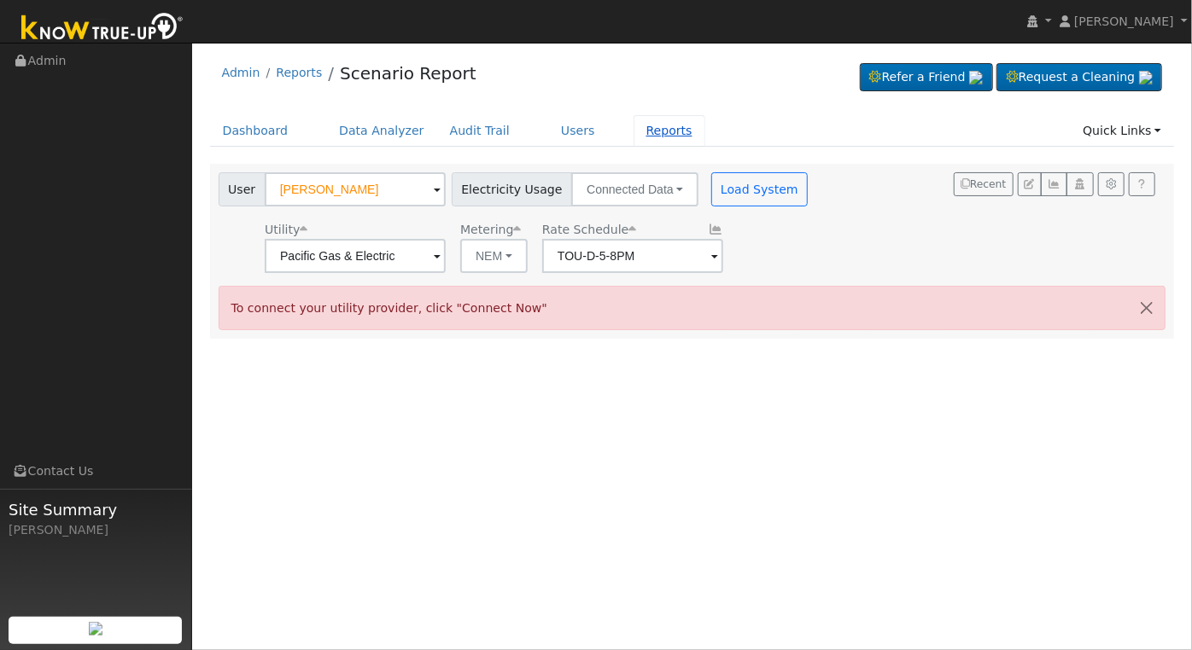
click at [638, 127] on link "Reports" at bounding box center [669, 131] width 72 height 32
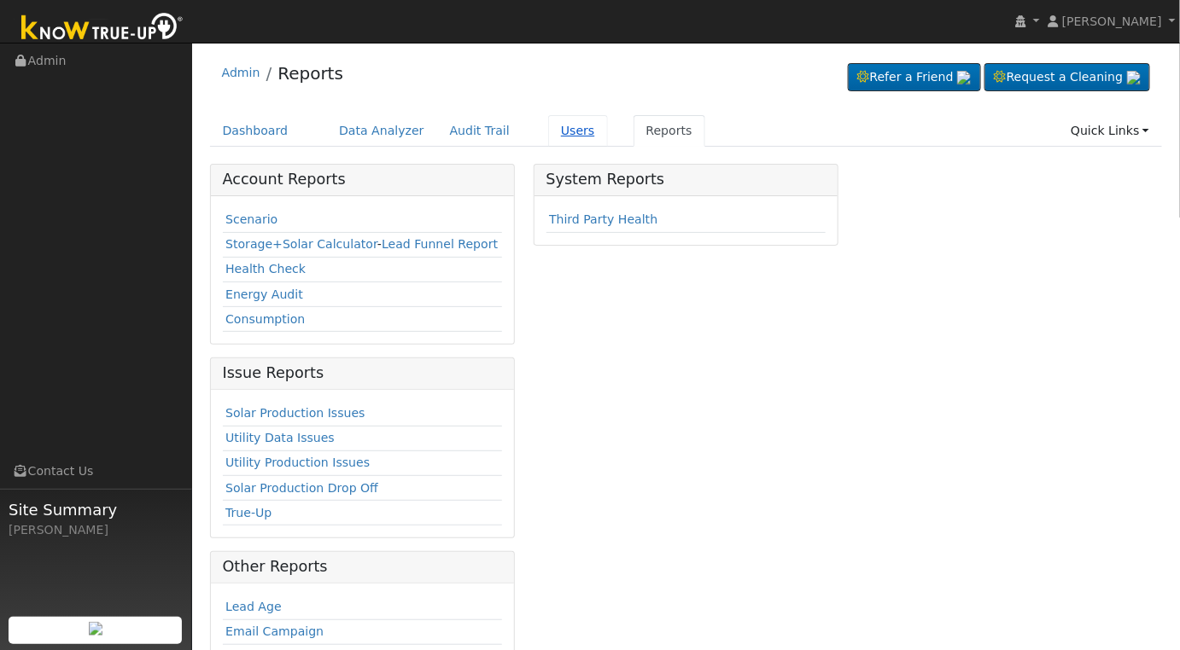
click at [553, 129] on link "Users" at bounding box center [578, 131] width 60 height 32
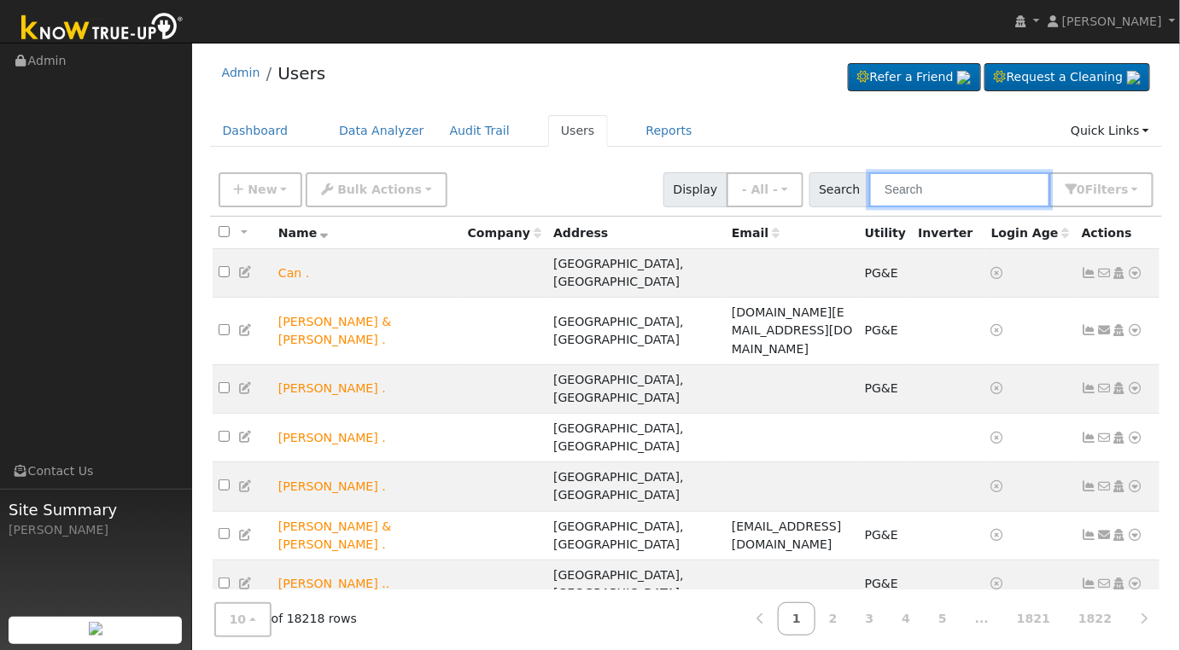
click at [942, 192] on input "text" at bounding box center [959, 189] width 181 height 35
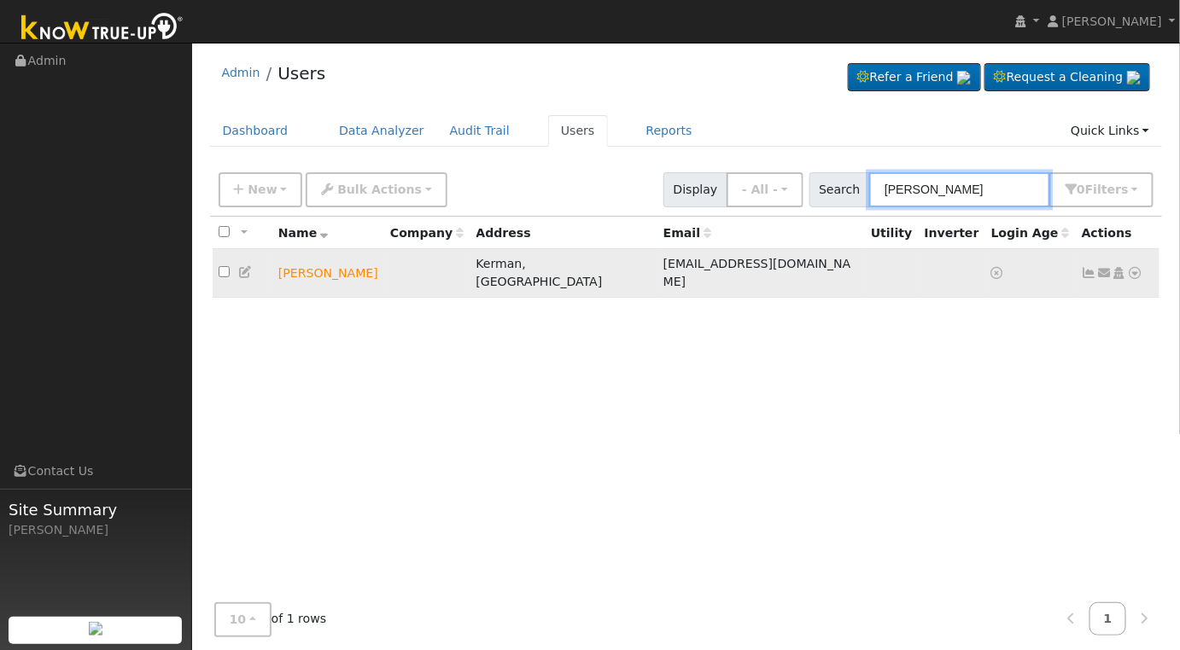
type input "james poss"
click at [1136, 267] on icon at bounding box center [1135, 273] width 15 height 12
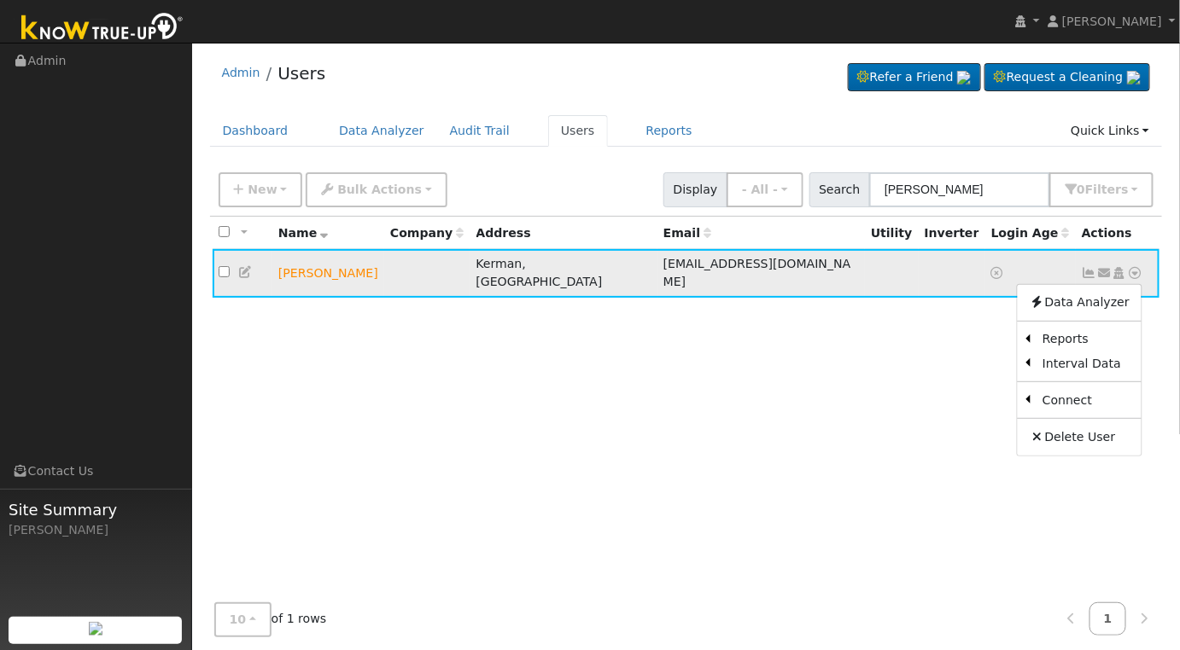
click at [1104, 267] on icon at bounding box center [1104, 273] width 15 height 12
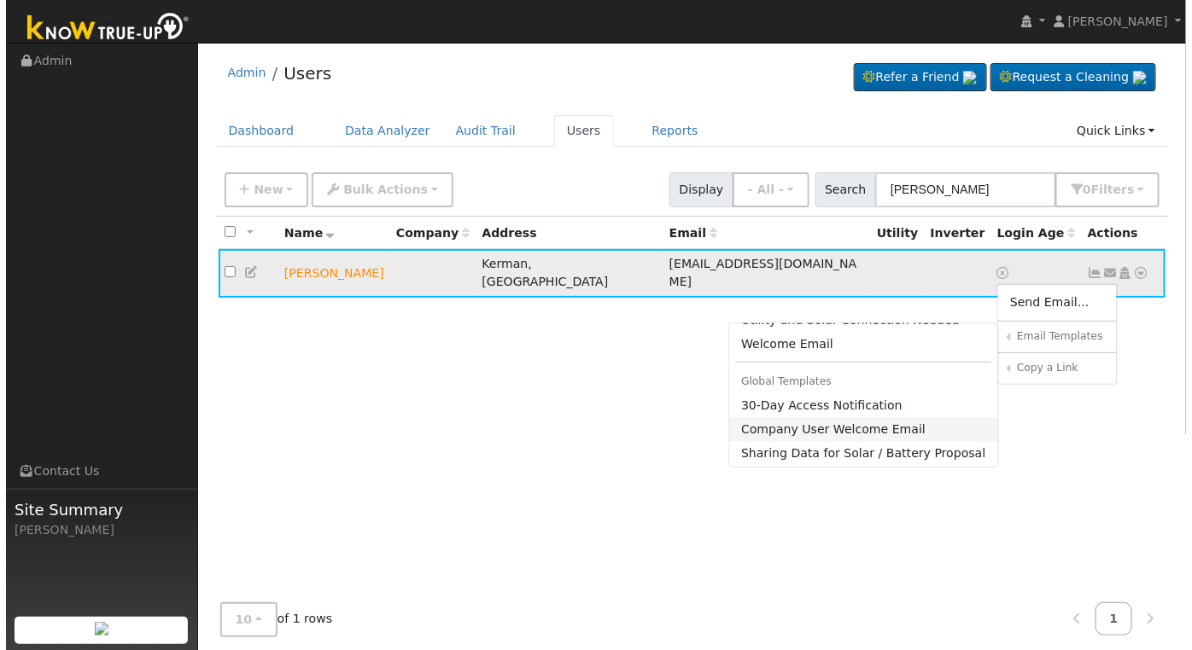
scroll to position [290, 0]
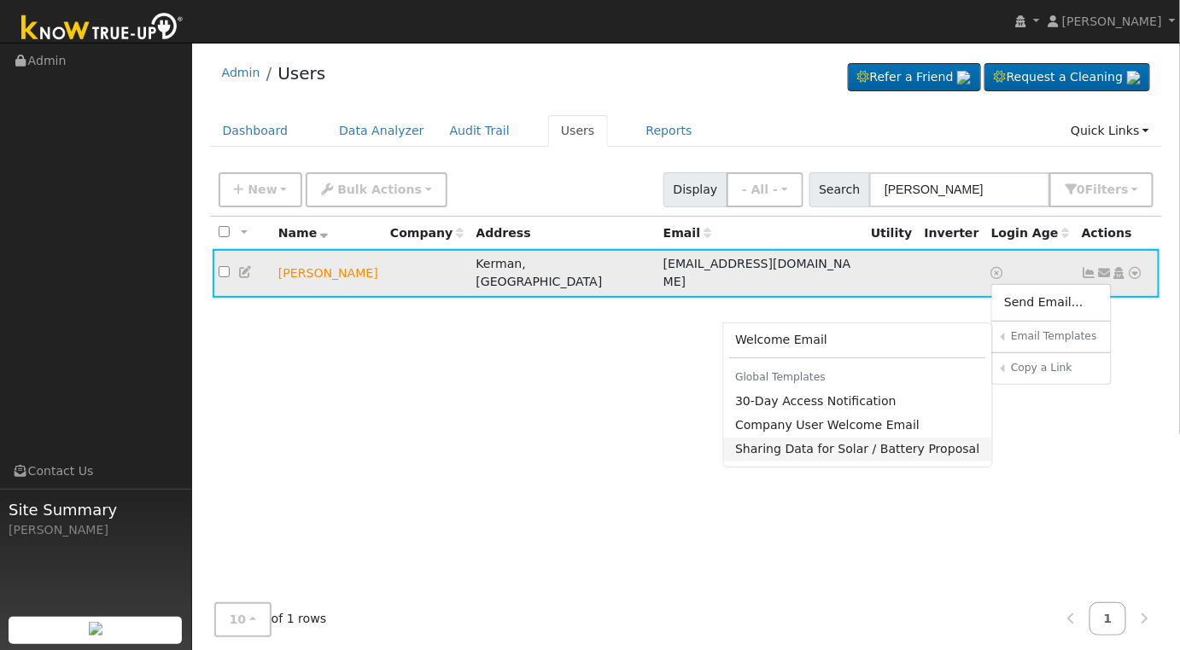
click at [854, 442] on link "Sharing Data for Solar / Battery Proposal" at bounding box center [858, 450] width 269 height 24
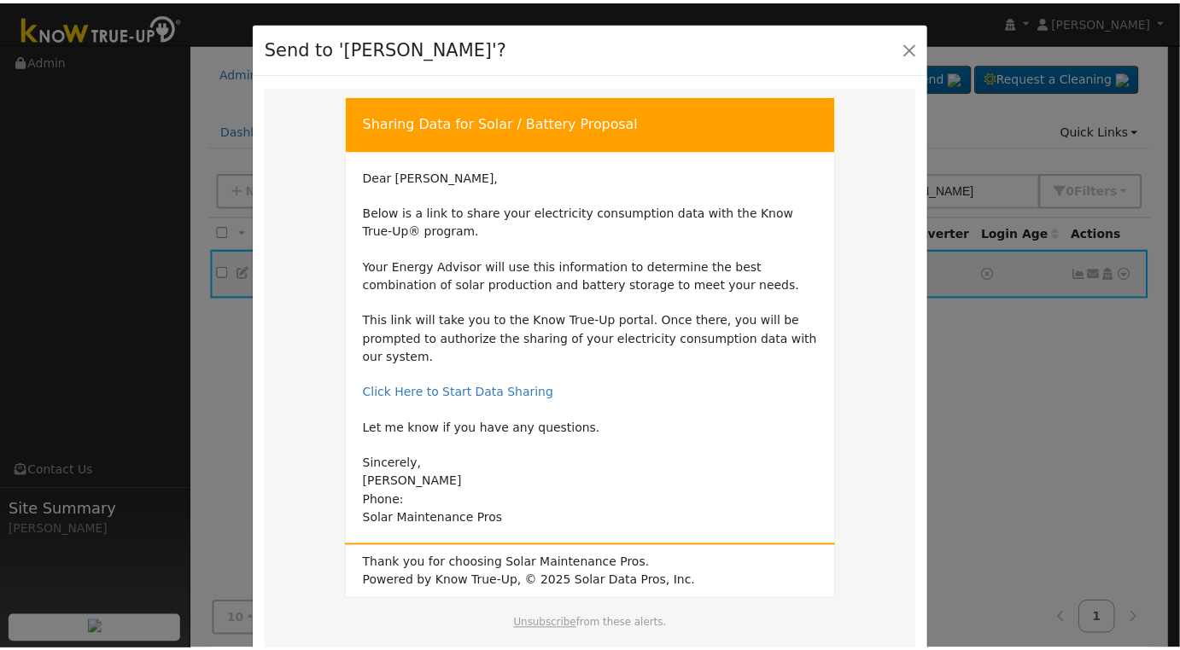
scroll to position [92, 0]
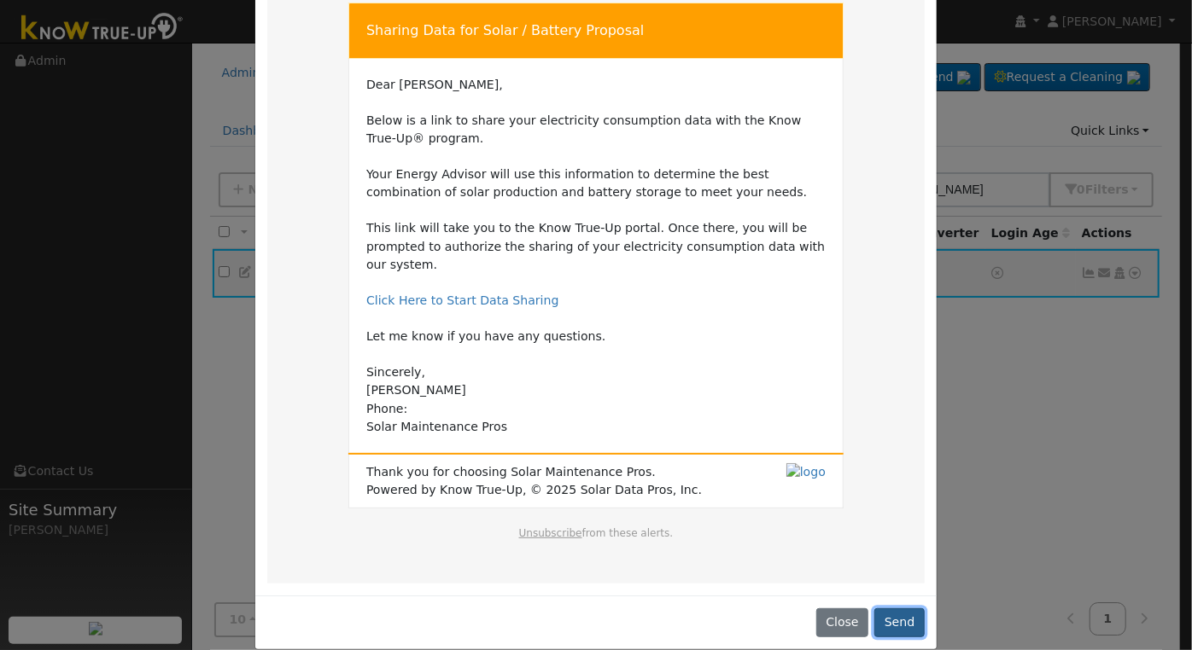
click at [902, 609] on button "Send" at bounding box center [899, 623] width 50 height 29
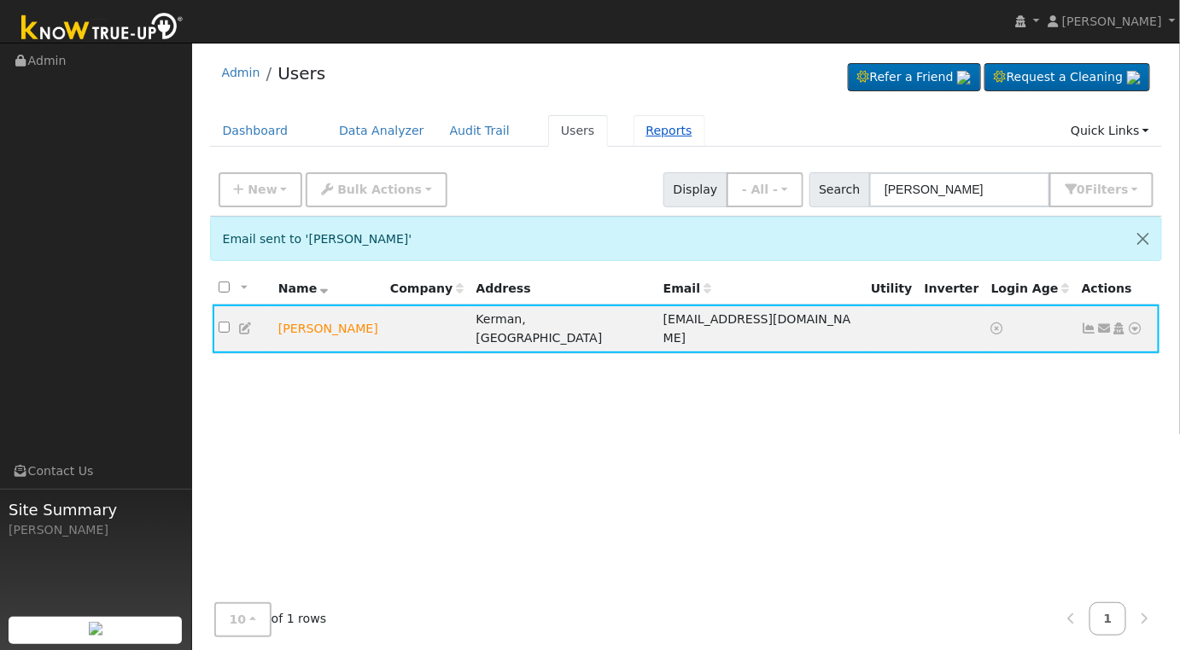
click at [637, 123] on link "Reports" at bounding box center [669, 131] width 72 height 32
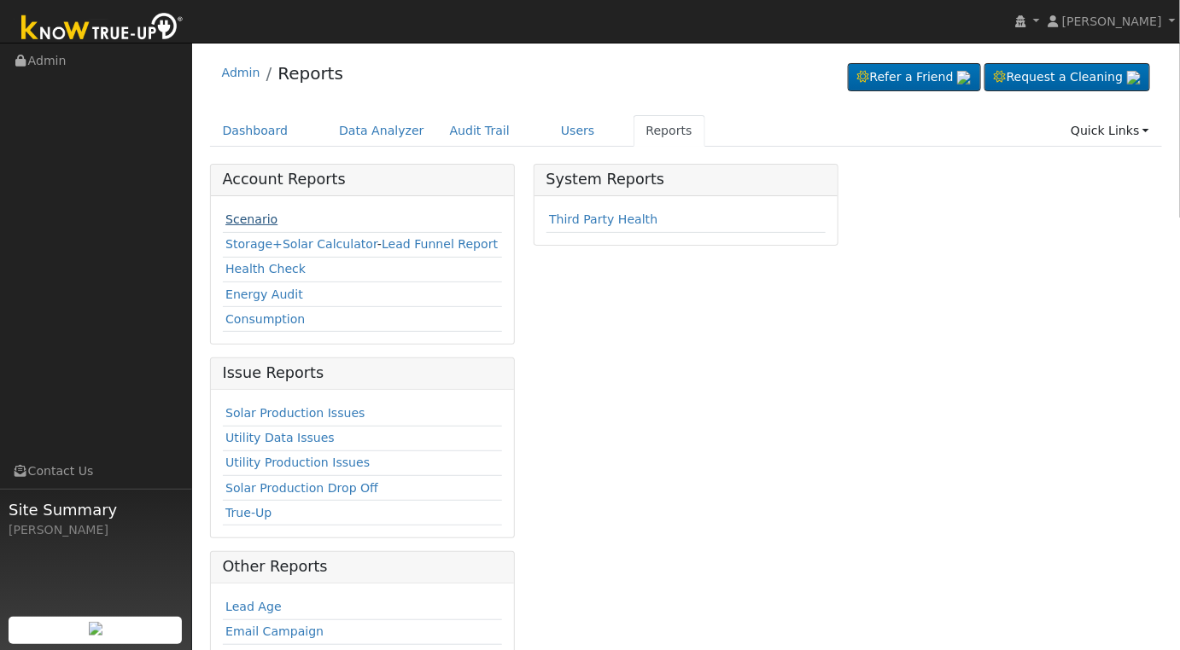
click at [250, 220] on link "Scenario" at bounding box center [251, 220] width 52 height 14
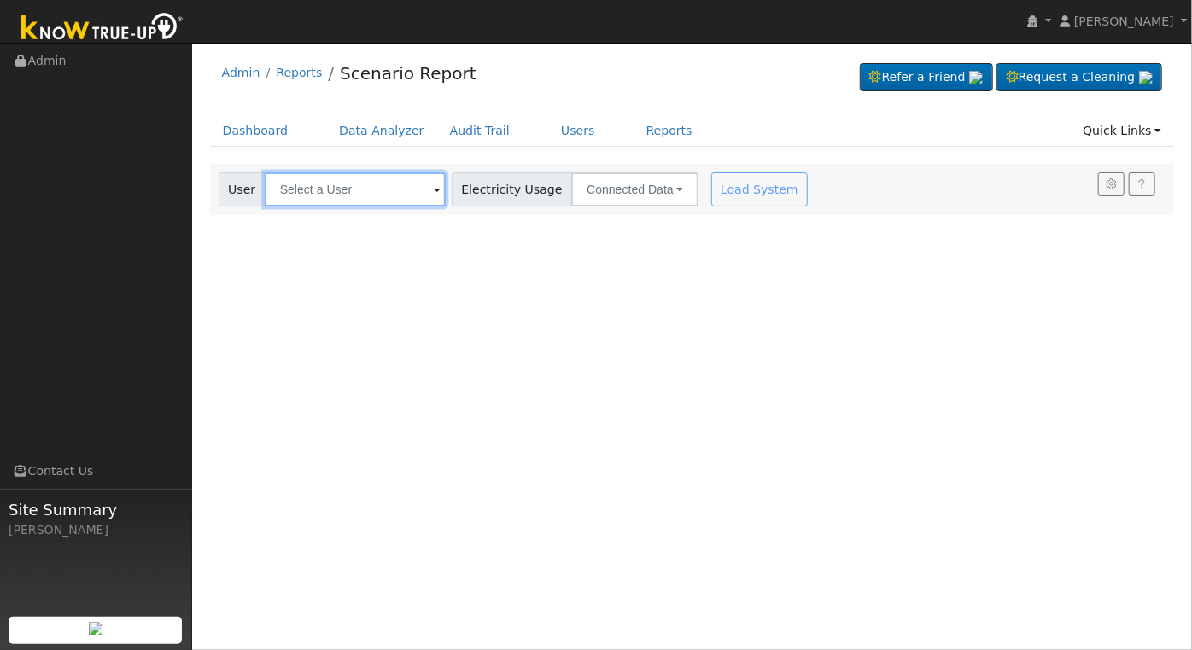
click at [351, 182] on input "text" at bounding box center [355, 189] width 181 height 34
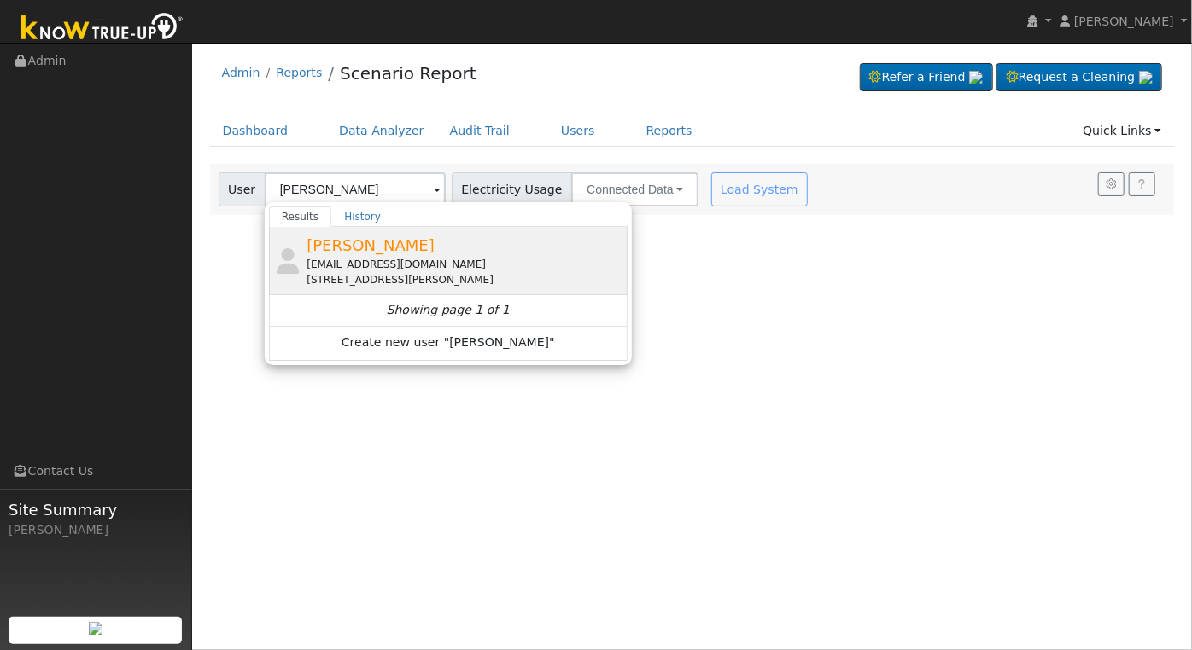
click at [364, 277] on div "[STREET_ADDRESS][PERSON_NAME]" at bounding box center [464, 279] width 317 height 15
type input "[PERSON_NAME]"
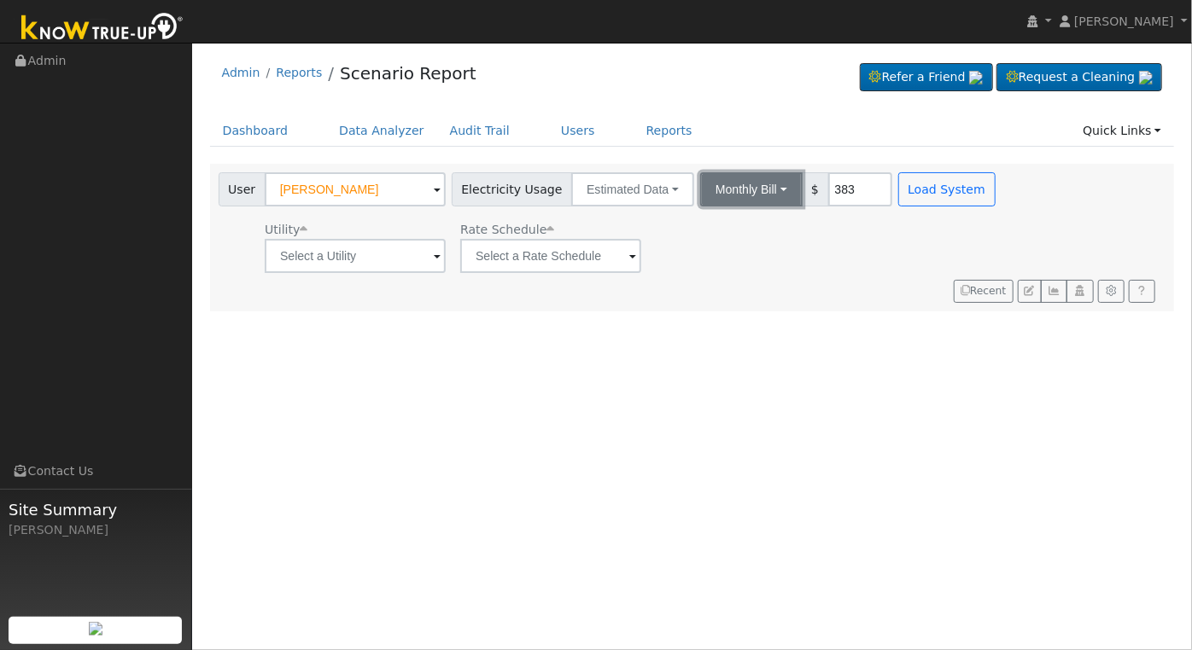
click at [700, 188] on button "Monthly Bill" at bounding box center [751, 189] width 102 height 34
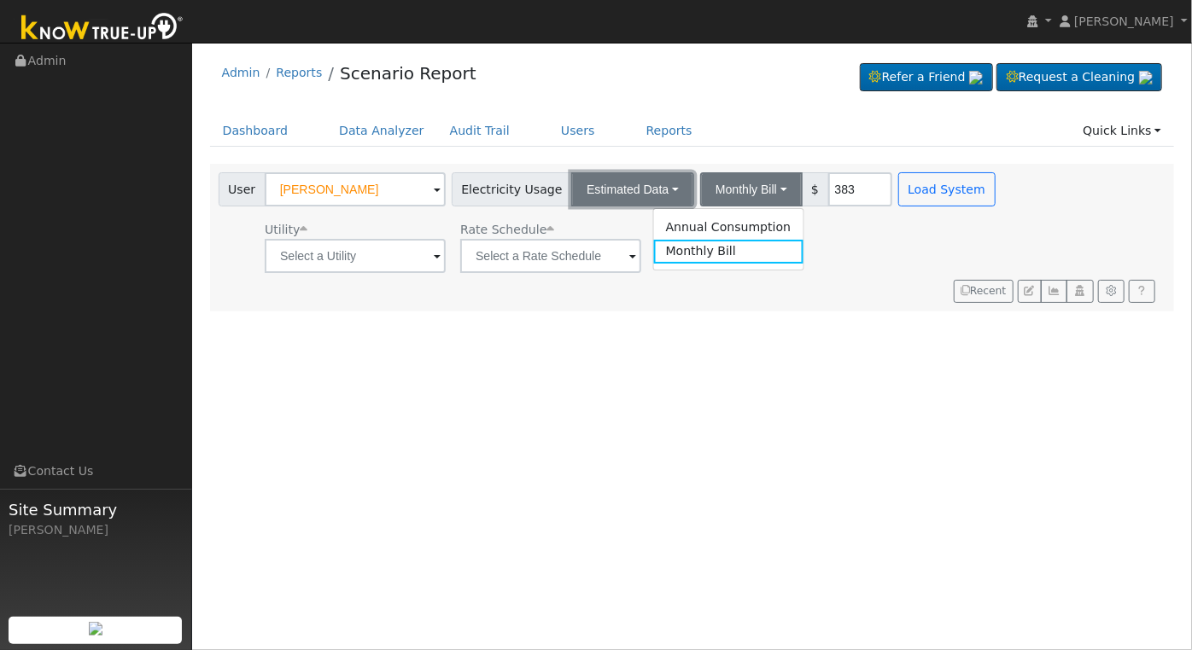
click at [667, 193] on button "Estimated Data" at bounding box center [632, 189] width 123 height 34
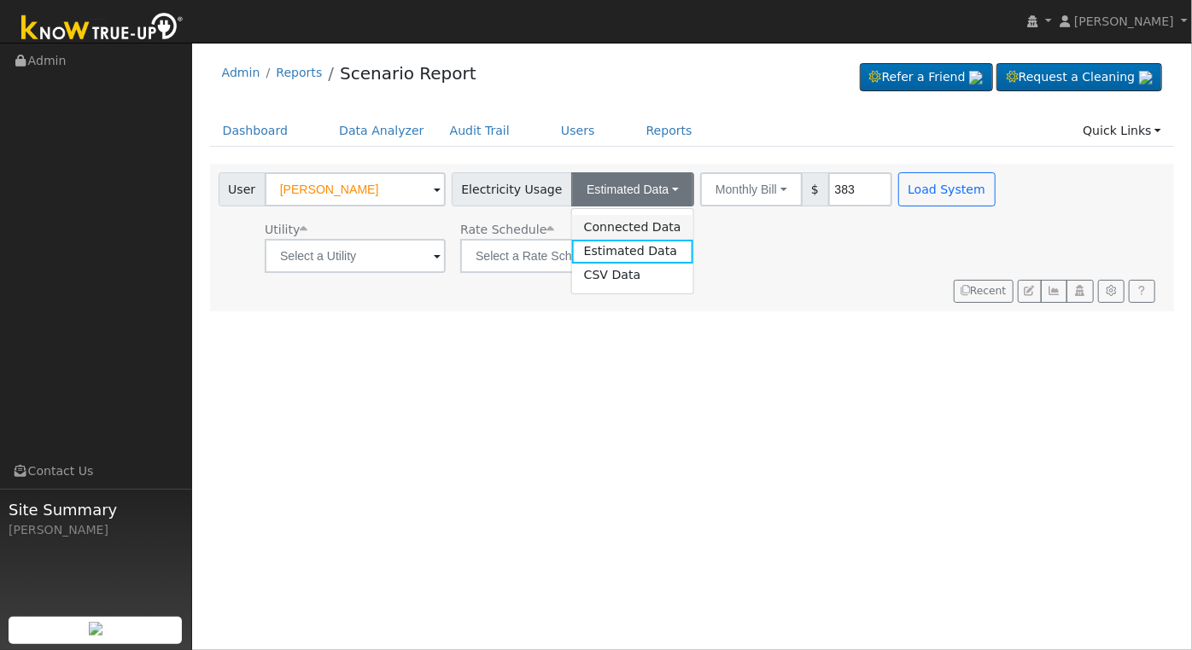
click at [633, 229] on link "Connected Data" at bounding box center [632, 227] width 121 height 24
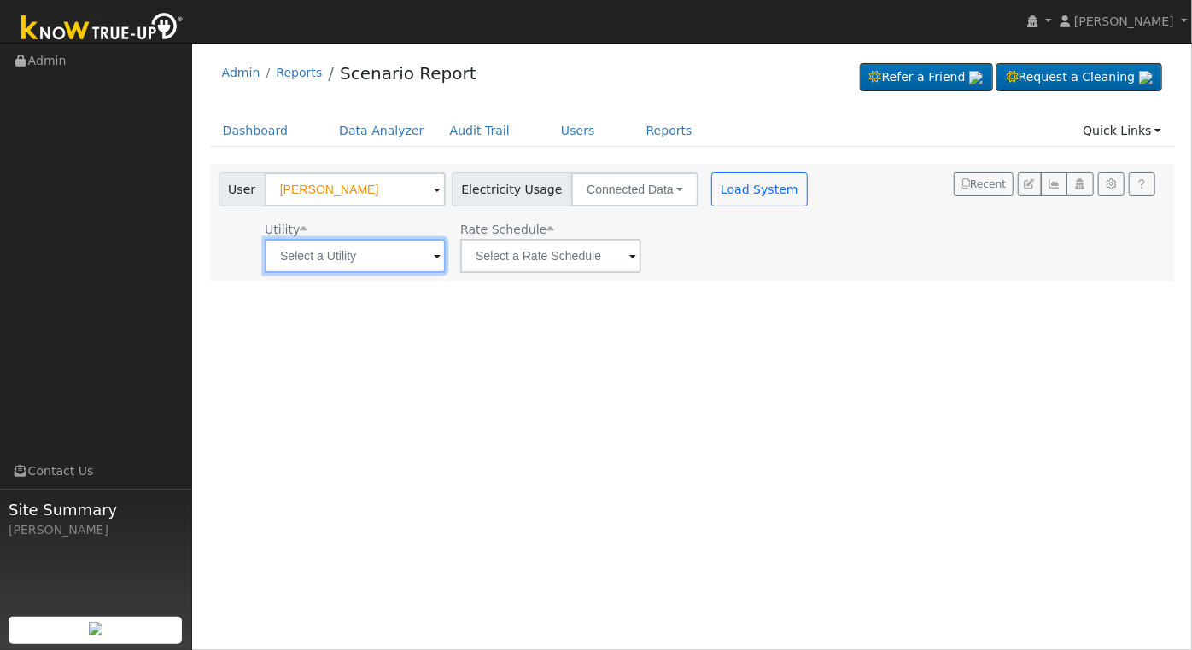
click at [411, 262] on input "text" at bounding box center [355, 256] width 181 height 34
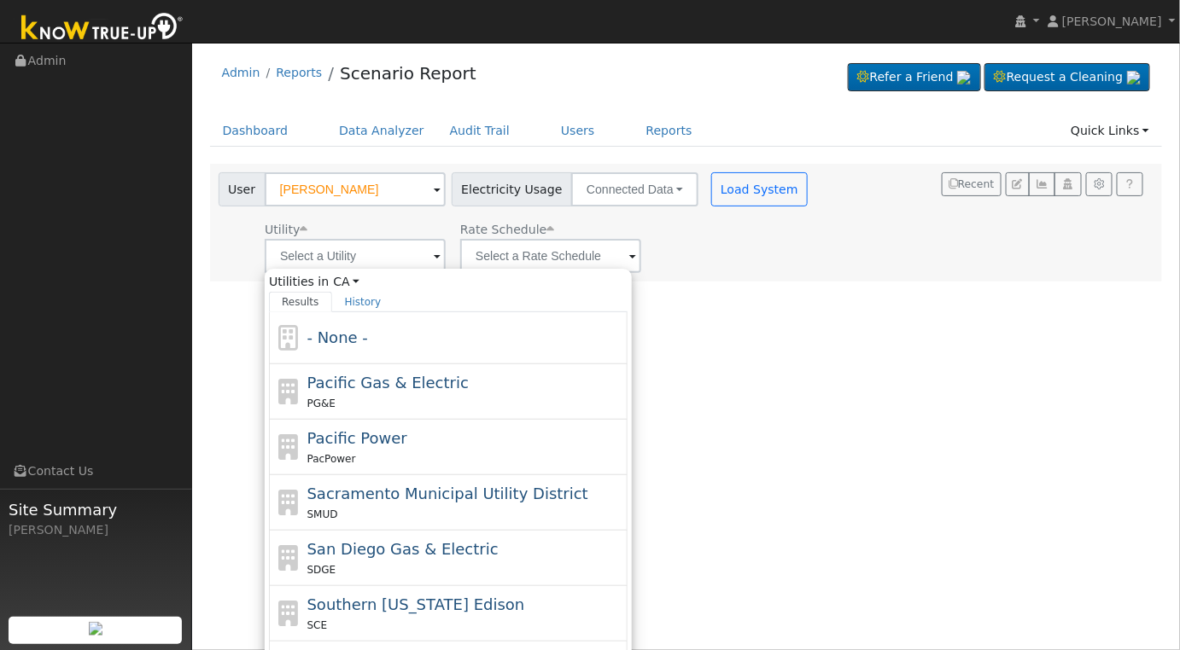
click at [448, 401] on div "PG&E" at bounding box center [465, 403] width 317 height 18
type input "Pacific Gas & Electric"
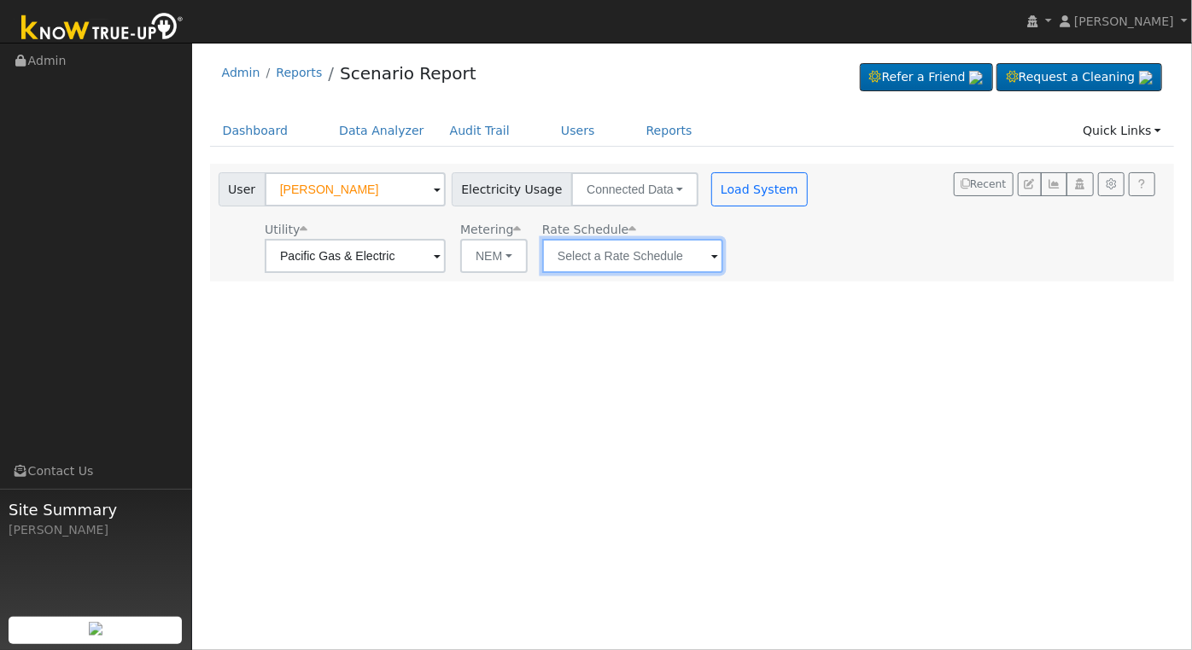
click at [614, 254] on input "text" at bounding box center [632, 256] width 181 height 34
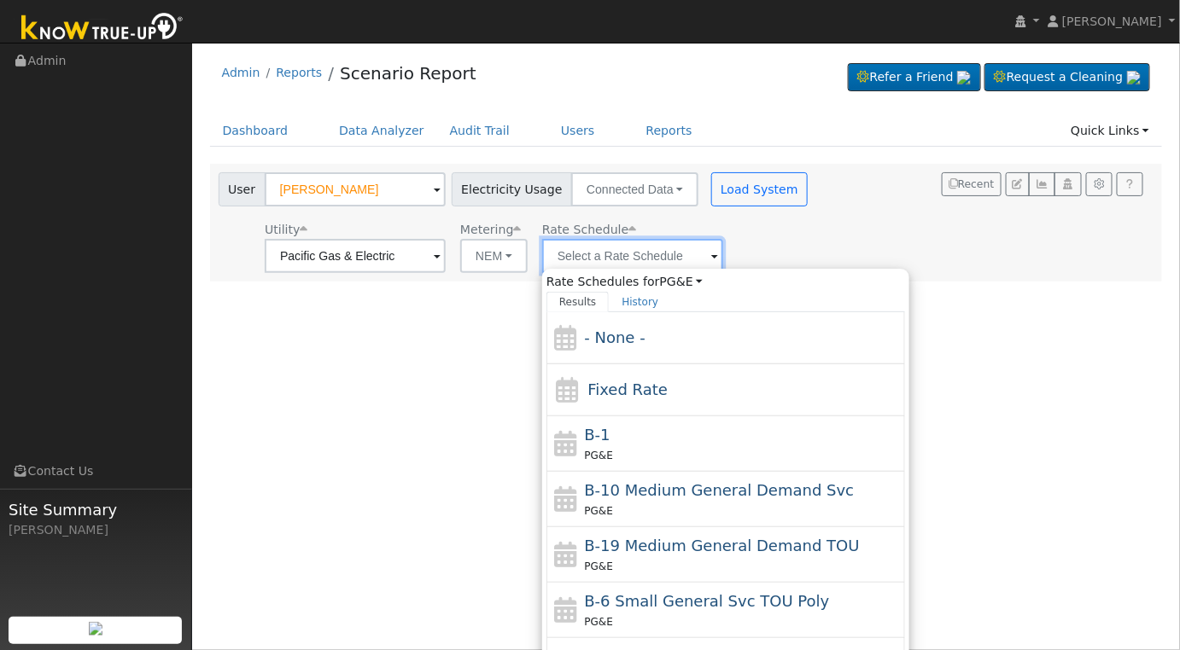
click at [665, 255] on input "text" at bounding box center [632, 256] width 181 height 34
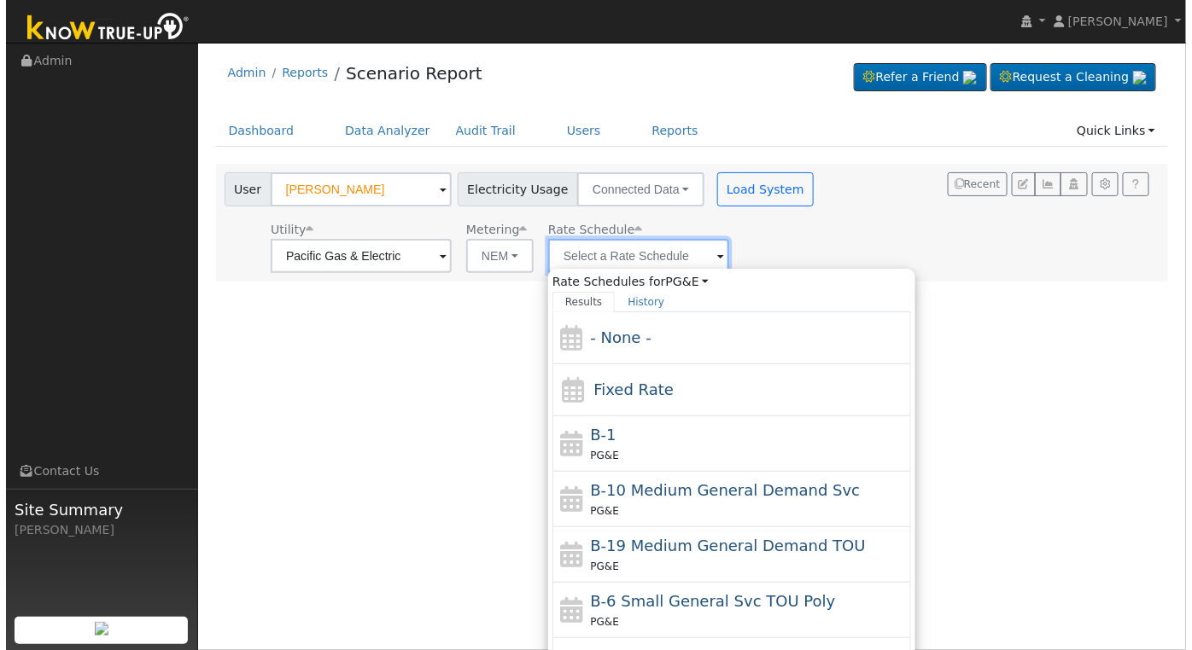
scroll to position [295, 0]
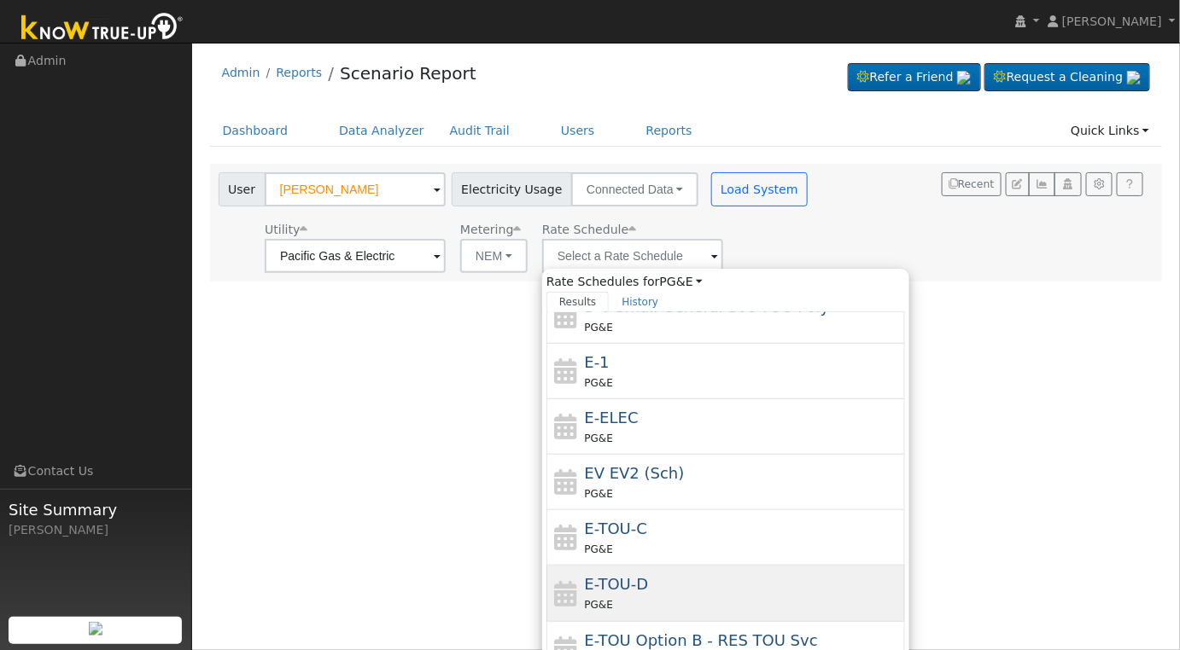
click at [703, 580] on div "E-TOU-D PG&E" at bounding box center [743, 593] width 317 height 41
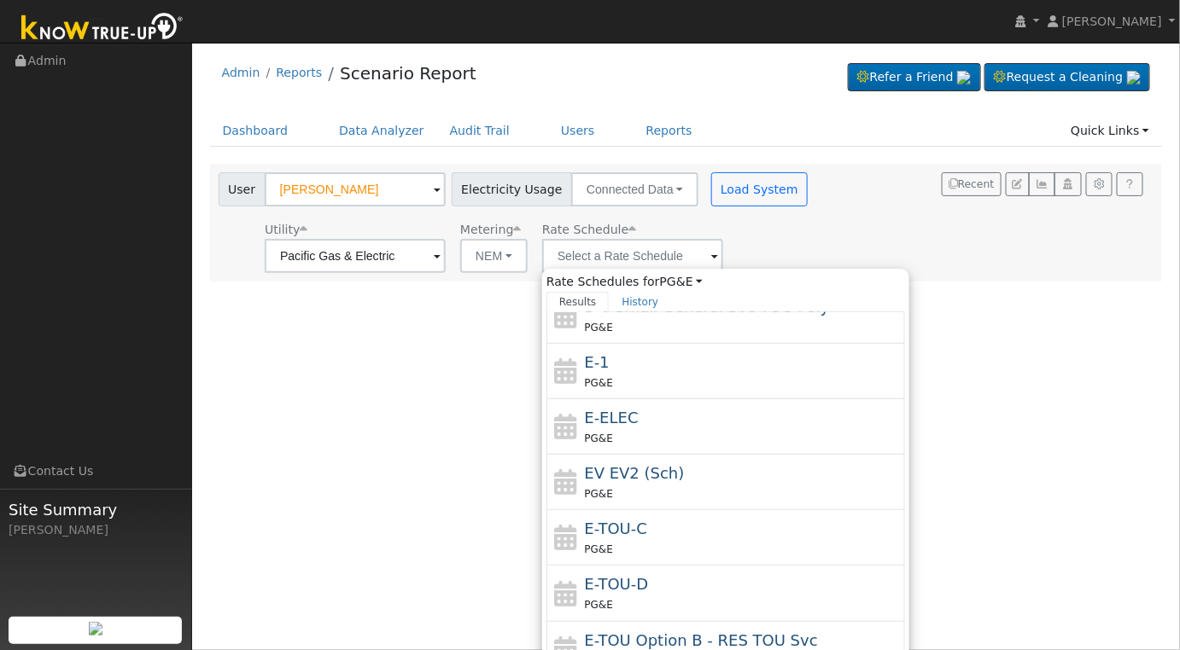
type input "E-TOU-D"
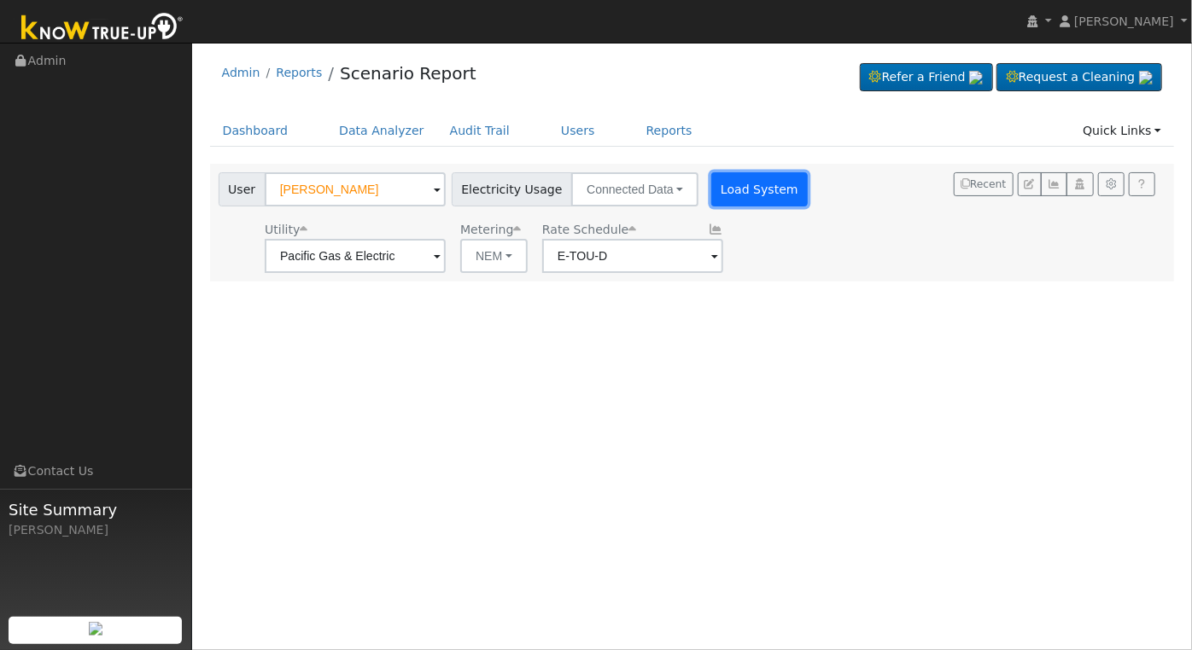
click at [720, 194] on button "Load System" at bounding box center [759, 189] width 97 height 34
